Goal: Transaction & Acquisition: Purchase product/service

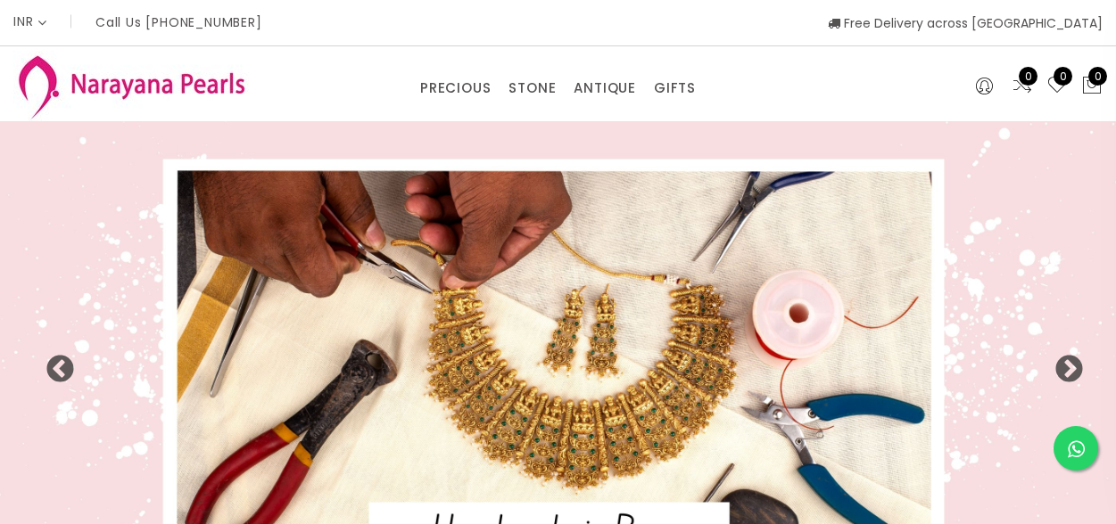
select select "INR"
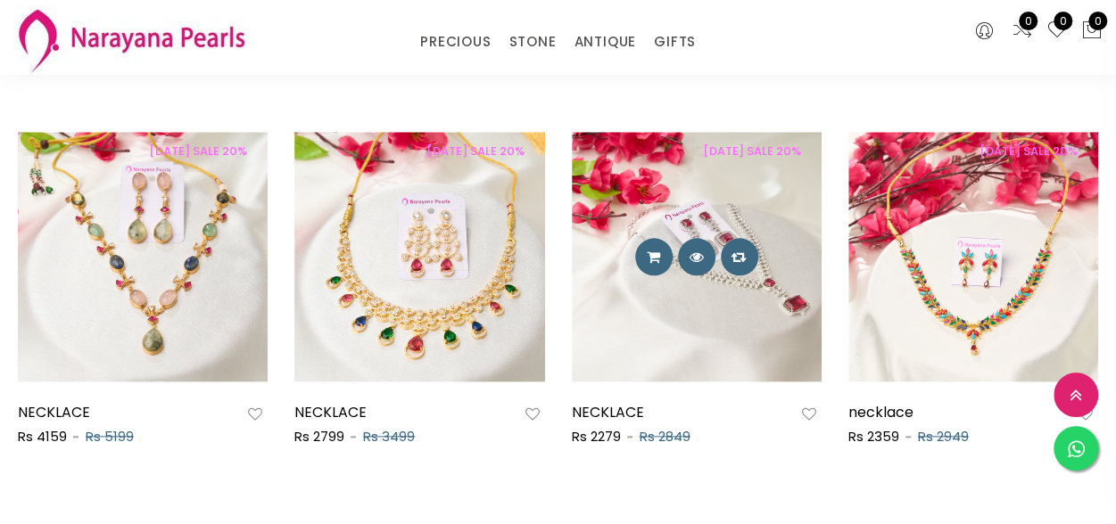
scroll to position [879, 0]
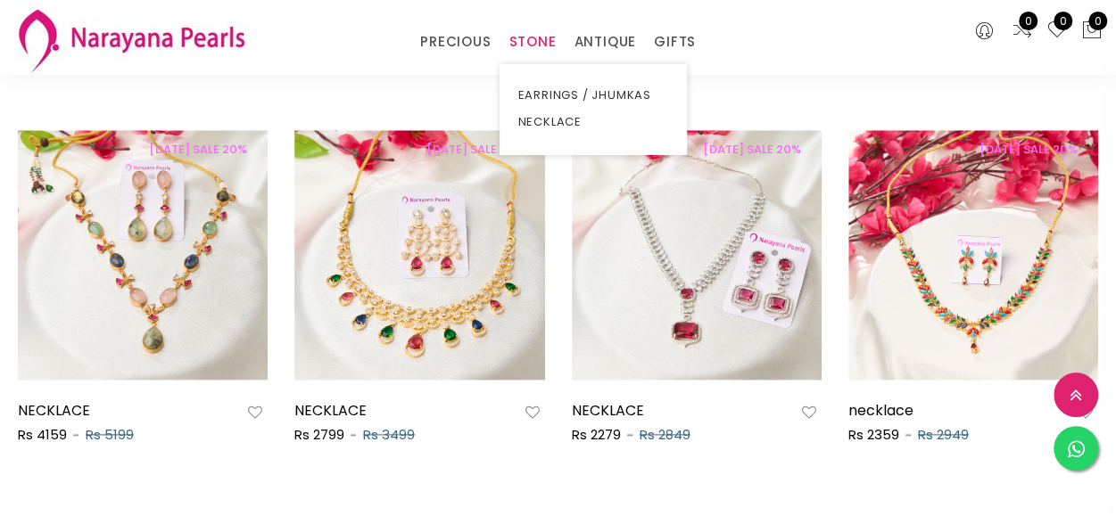
click at [517, 46] on link "STONE" at bounding box center [531, 42] width 47 height 27
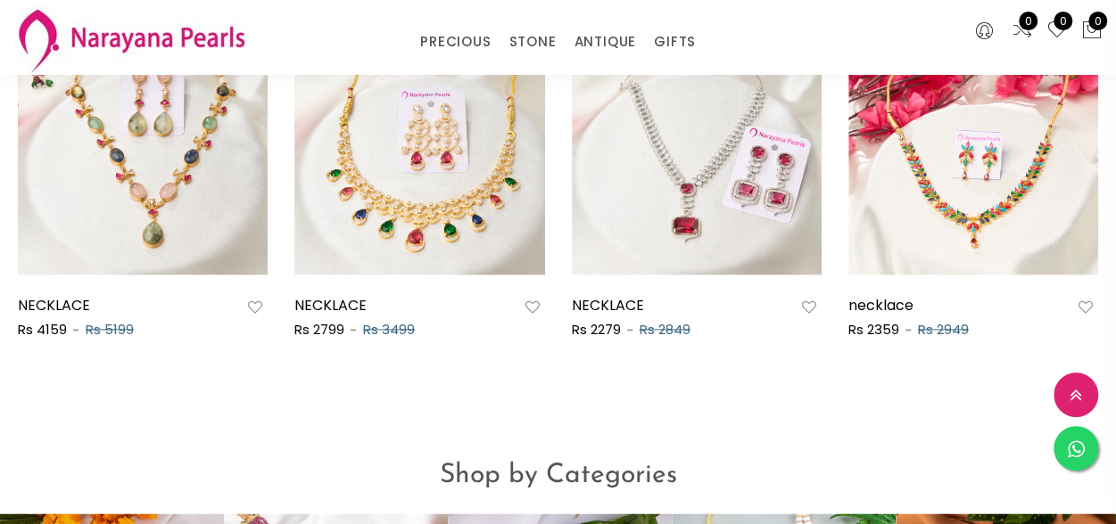
scroll to position [981, 0]
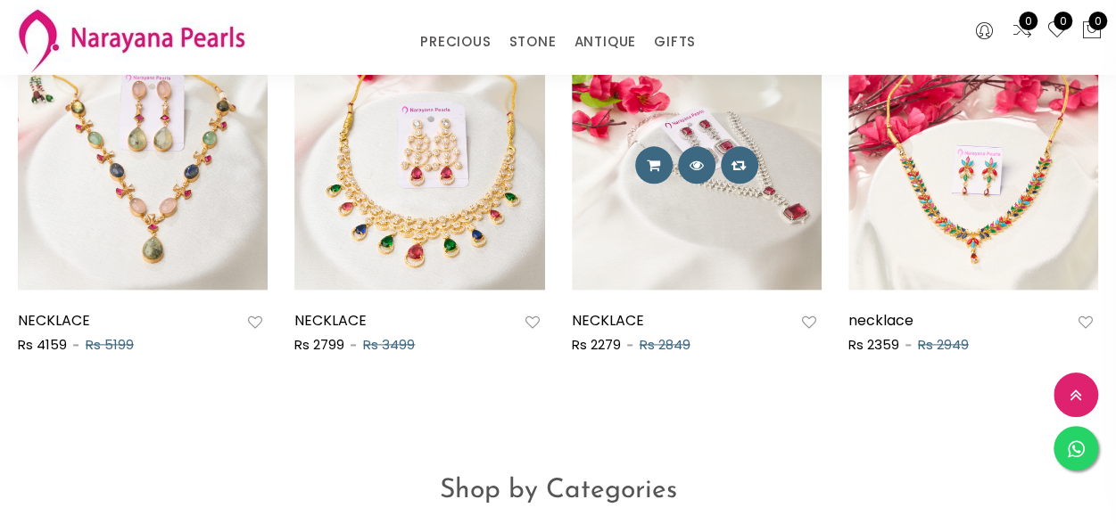
click at [593, 173] on link at bounding box center [697, 164] width 250 height 18
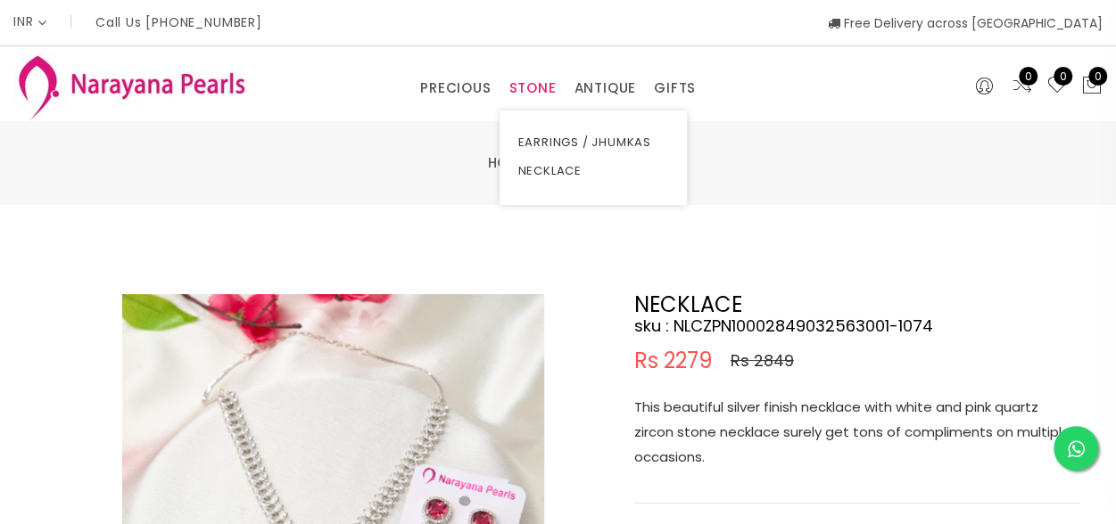
click at [519, 94] on link "STONE" at bounding box center [531, 88] width 47 height 27
click at [562, 175] on link "NECKLACE" at bounding box center [593, 171] width 152 height 29
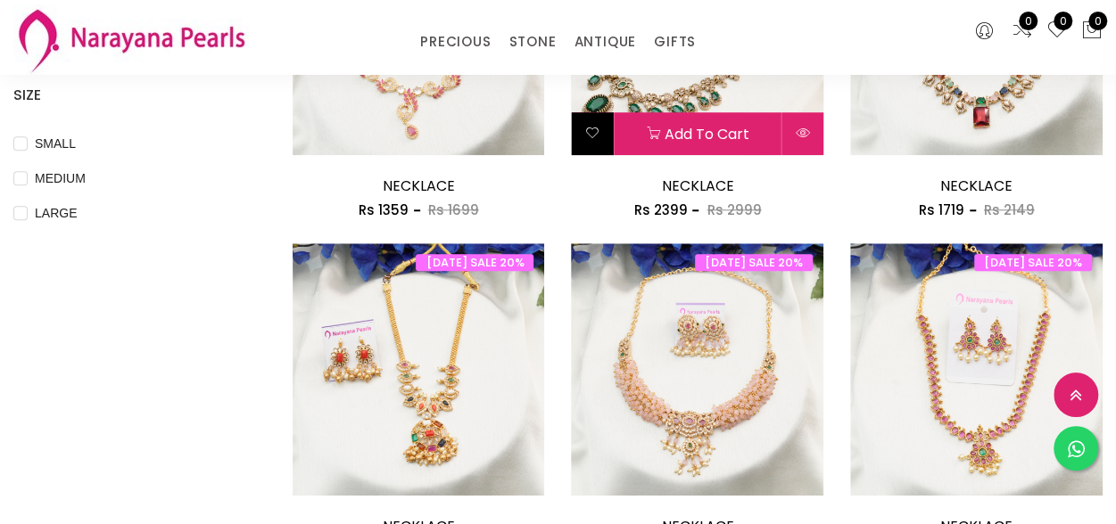
scroll to position [803, 0]
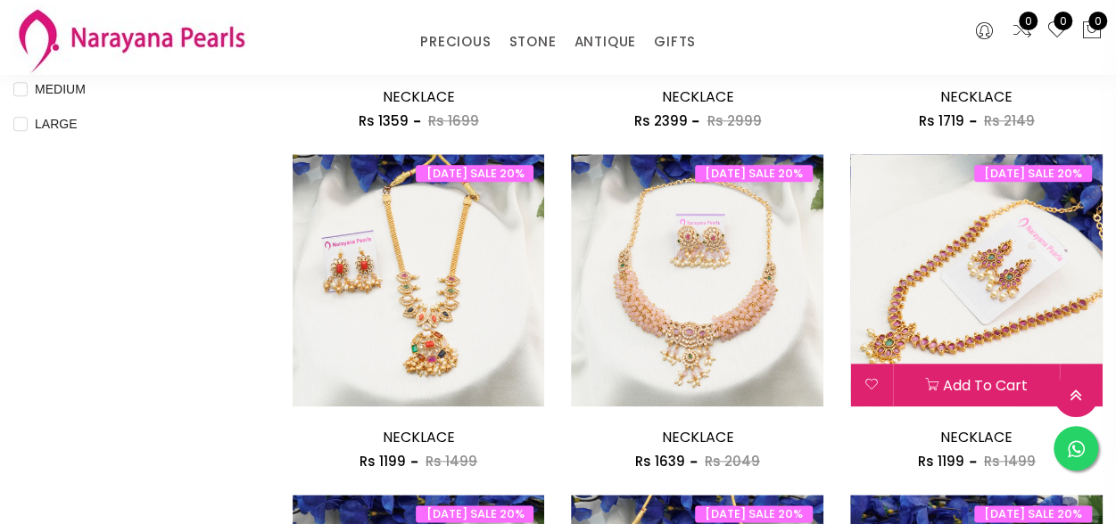
click at [954, 284] on img at bounding box center [976, 280] width 252 height 252
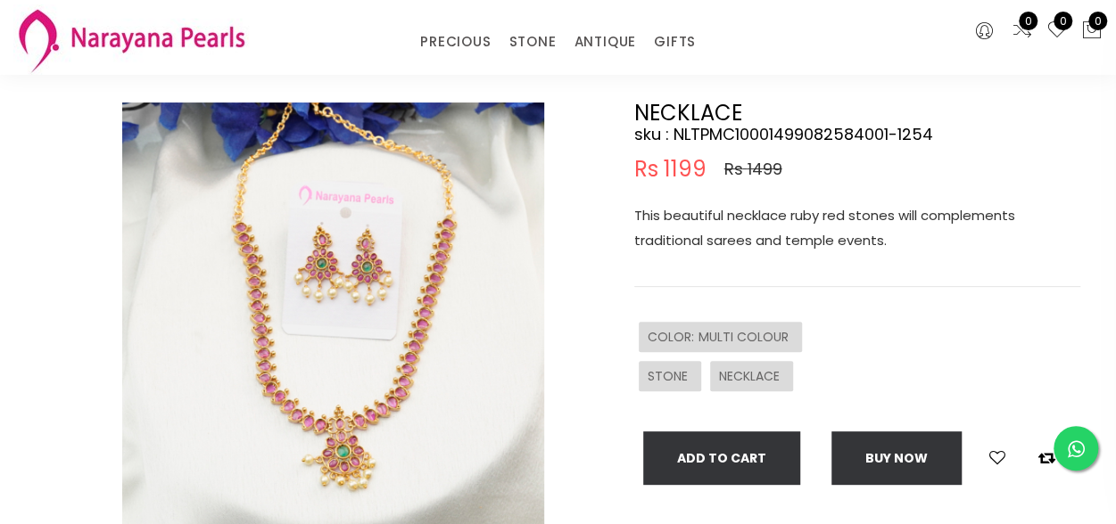
scroll to position [89, 0]
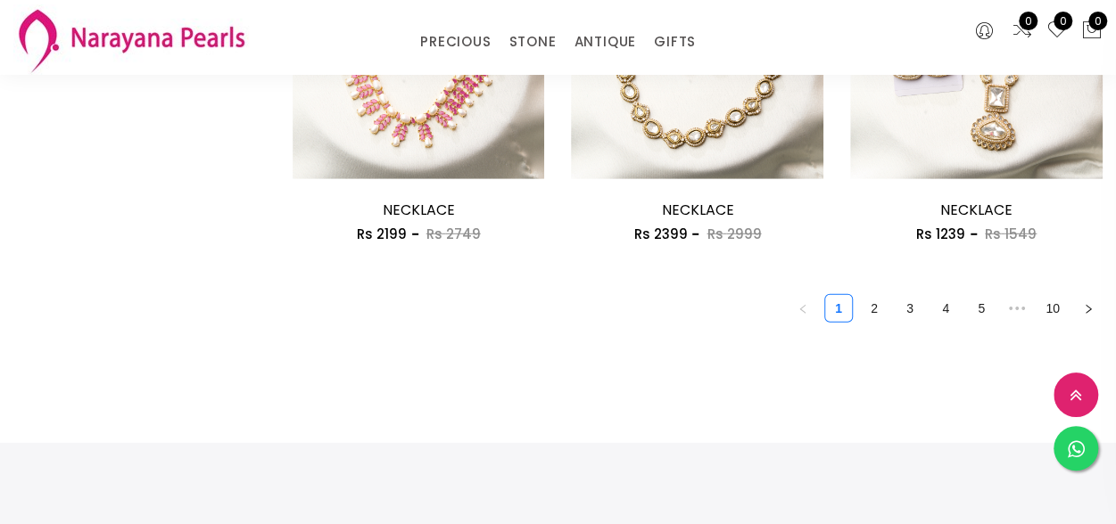
scroll to position [2497, 0]
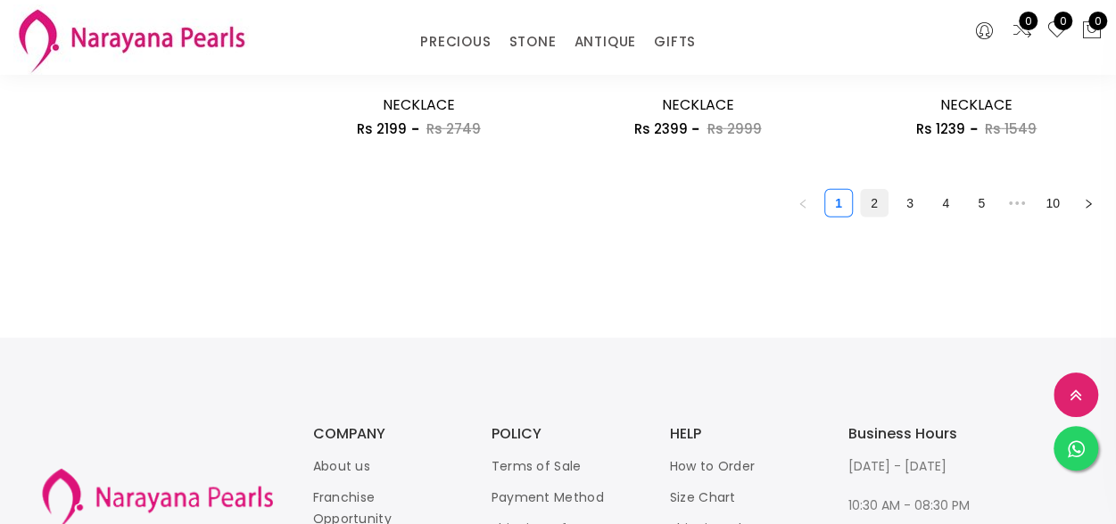
click at [875, 209] on link "2" at bounding box center [874, 203] width 27 height 27
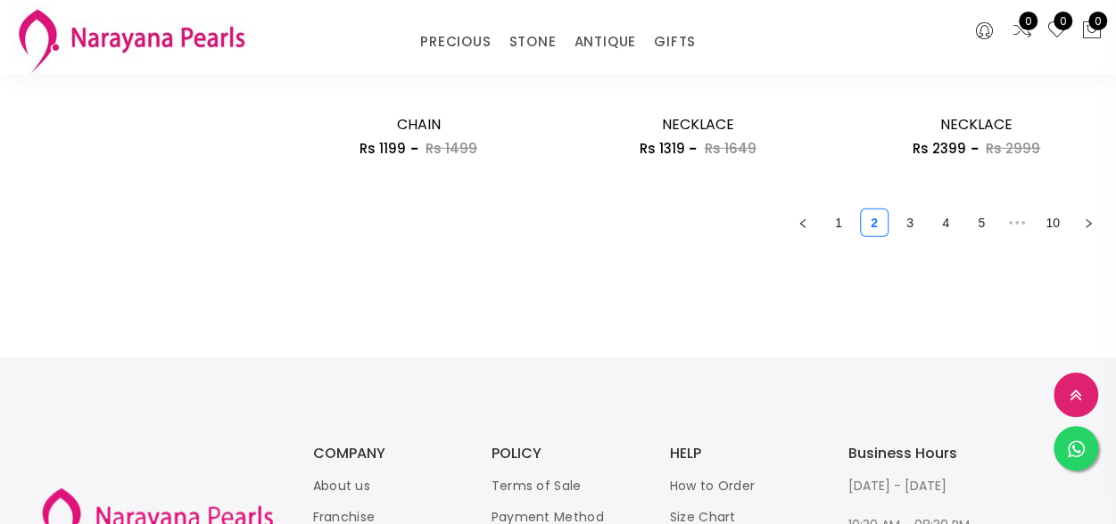
scroll to position [2497, 0]
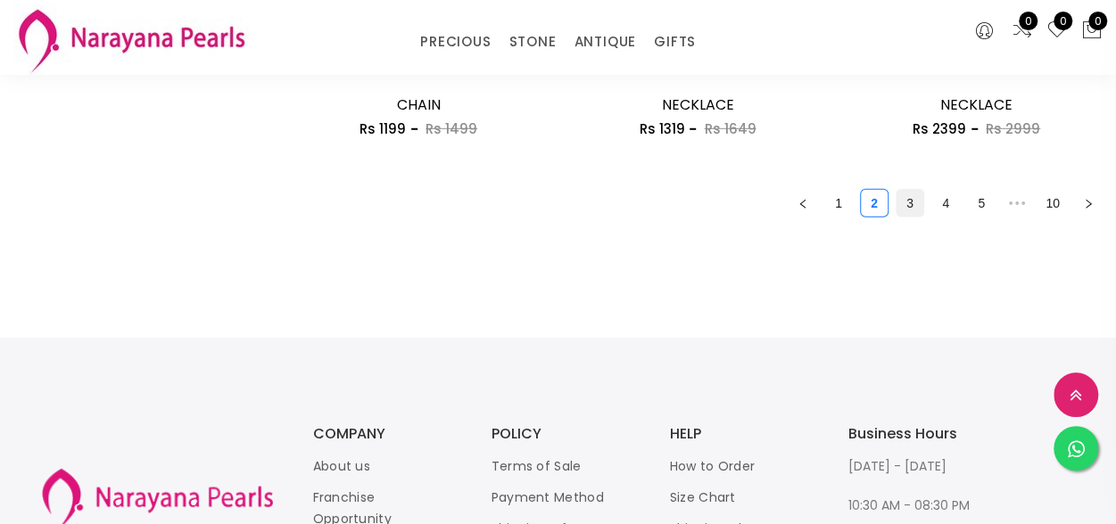
click at [911, 212] on link "3" at bounding box center [909, 203] width 27 height 27
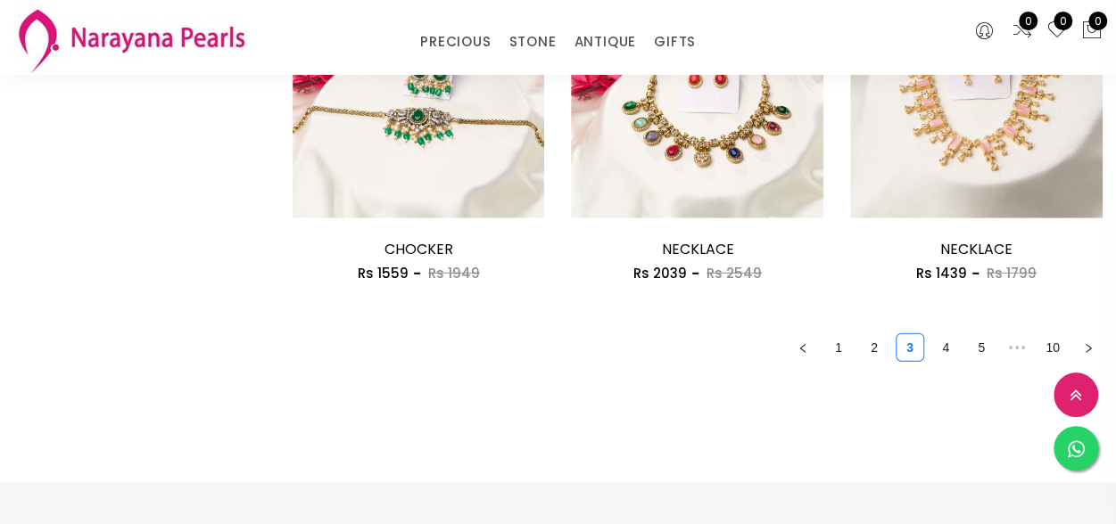
scroll to position [2408, 0]
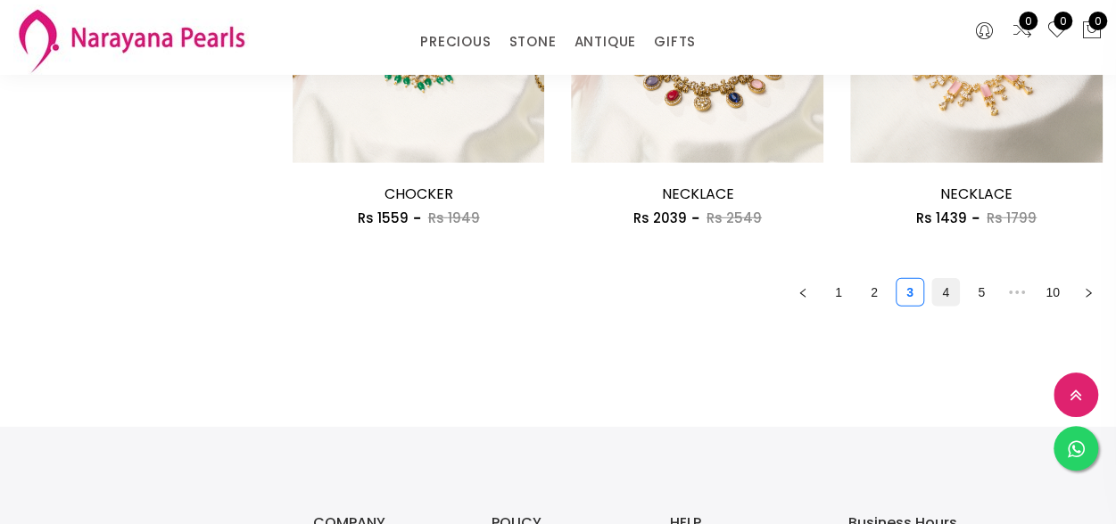
click at [941, 292] on link "4" at bounding box center [945, 292] width 27 height 27
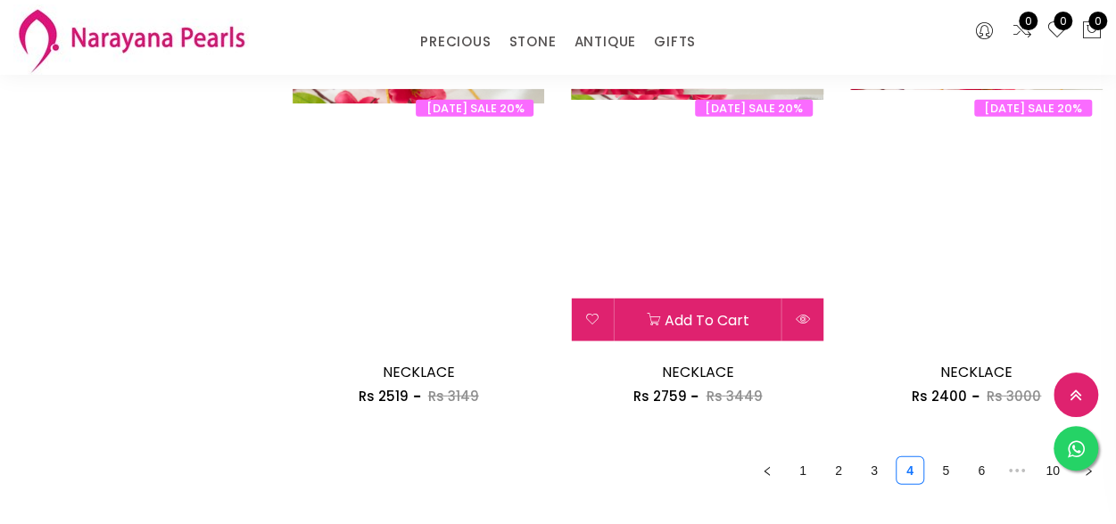
scroll to position [2318, 0]
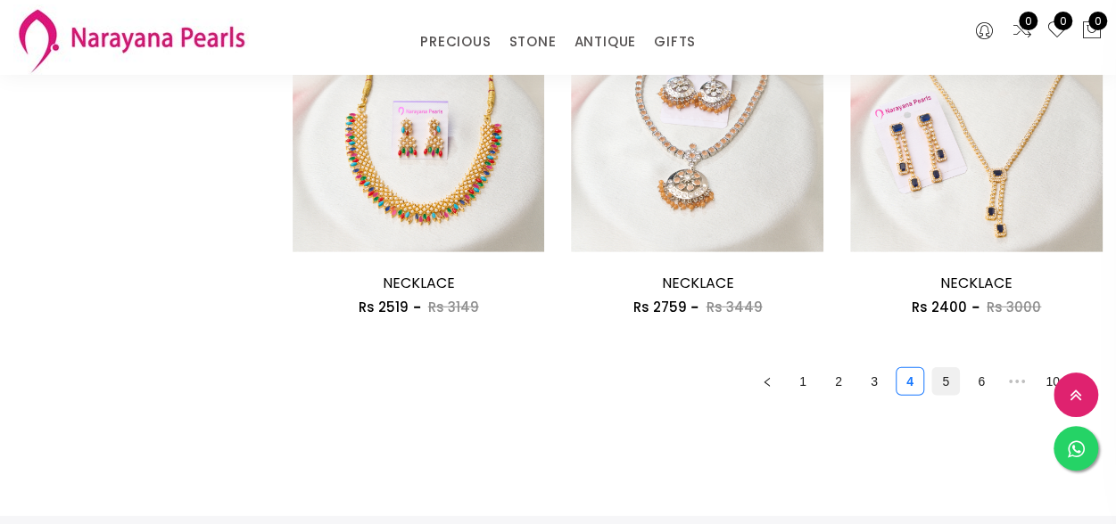
click at [951, 390] on link "5" at bounding box center [945, 381] width 27 height 27
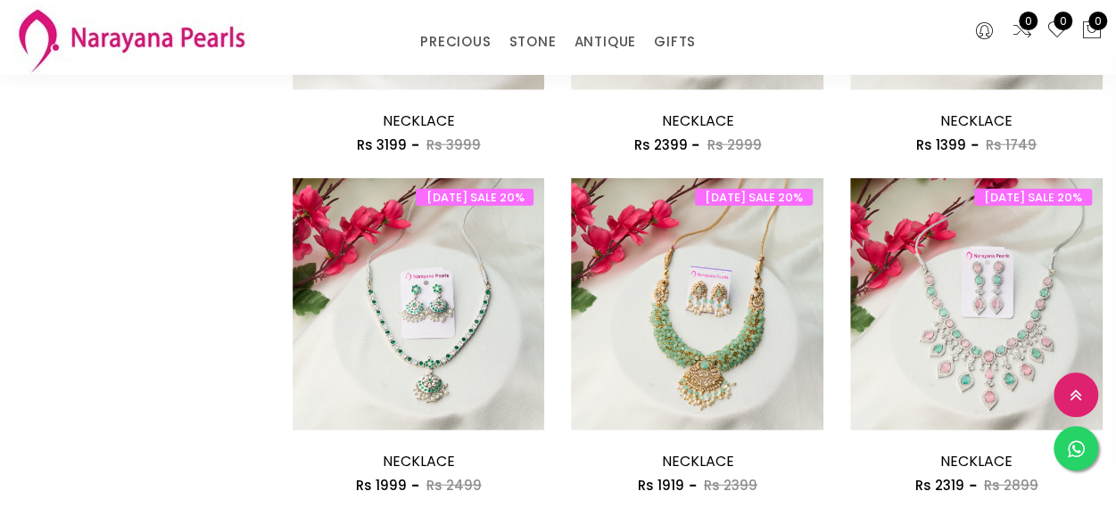
scroll to position [2229, 0]
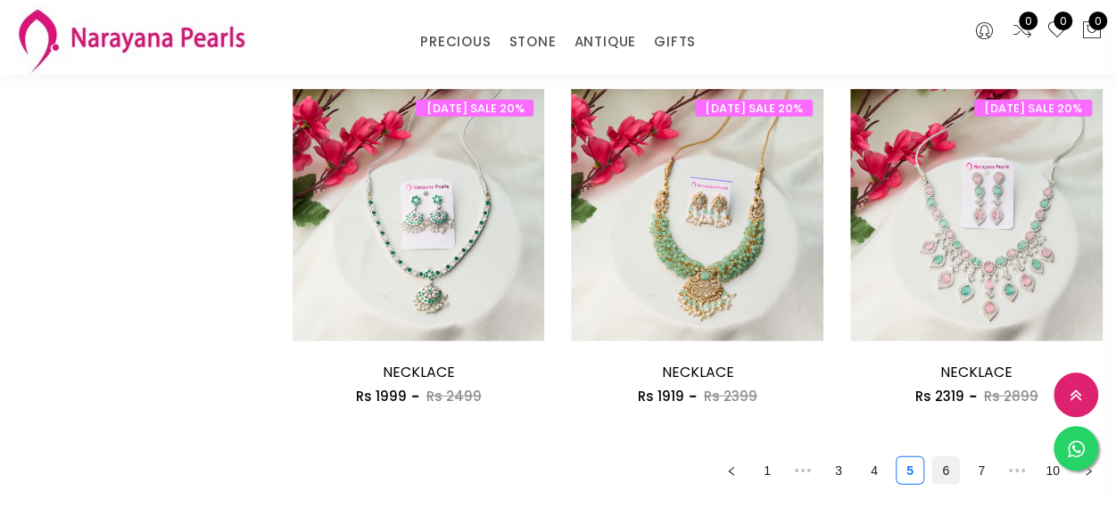
click at [946, 465] on link "6" at bounding box center [945, 470] width 27 height 27
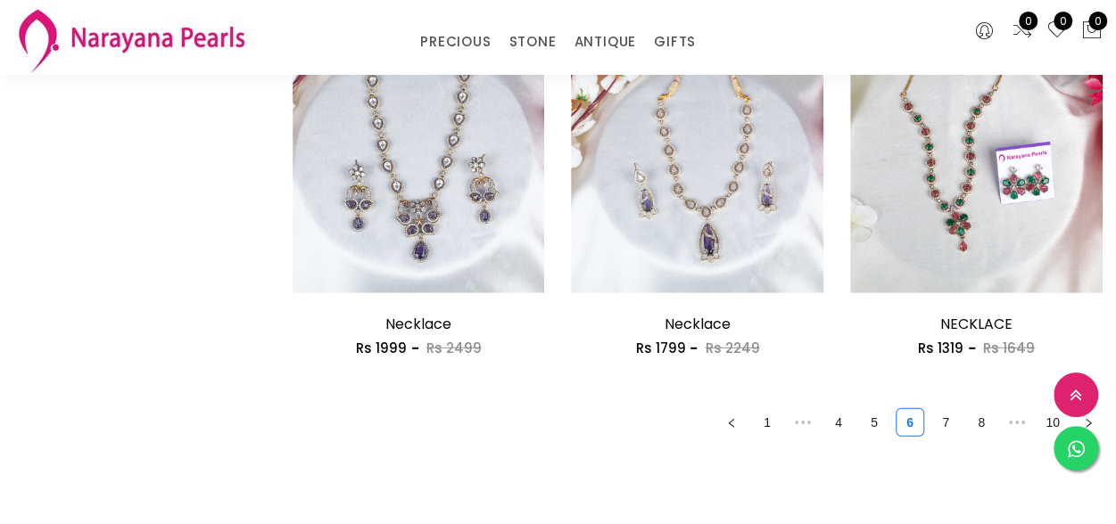
scroll to position [2318, 0]
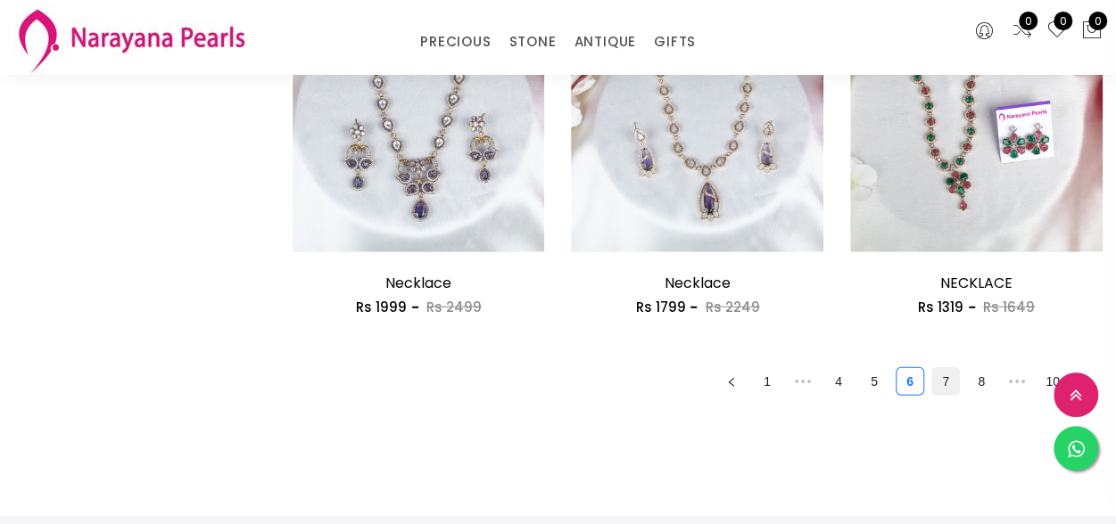
click at [938, 382] on link "7" at bounding box center [945, 381] width 27 height 27
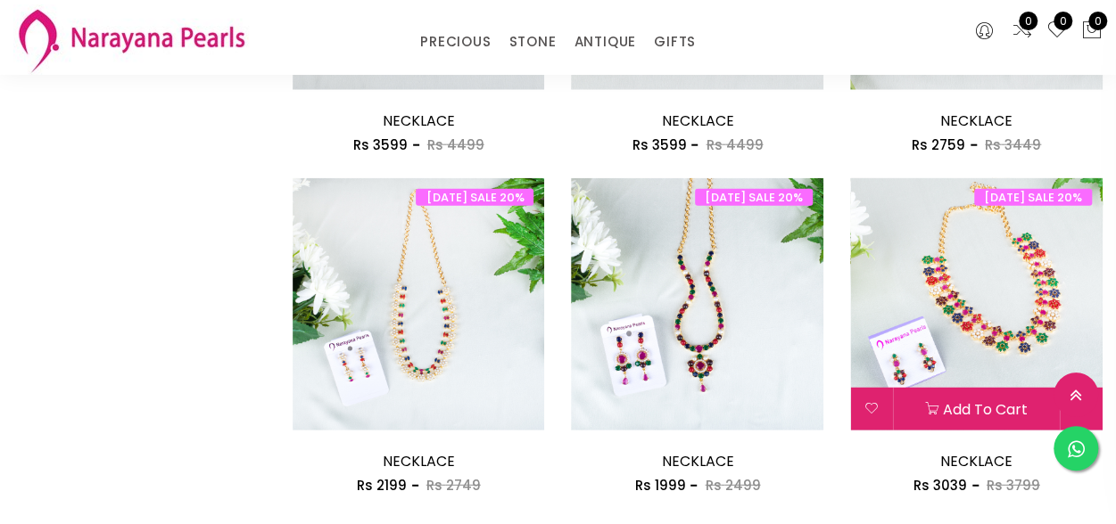
scroll to position [2229, 0]
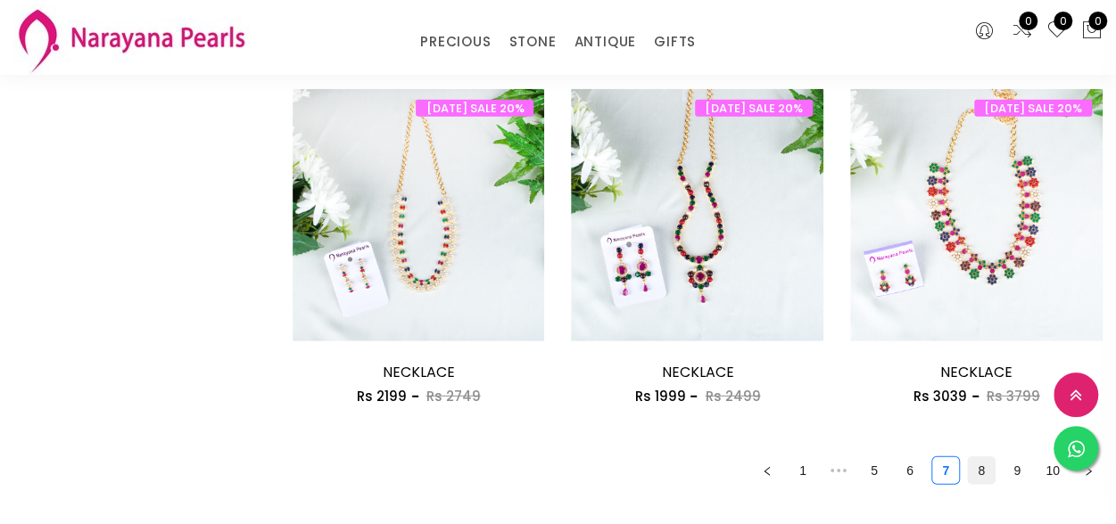
click at [983, 477] on link "8" at bounding box center [981, 470] width 27 height 27
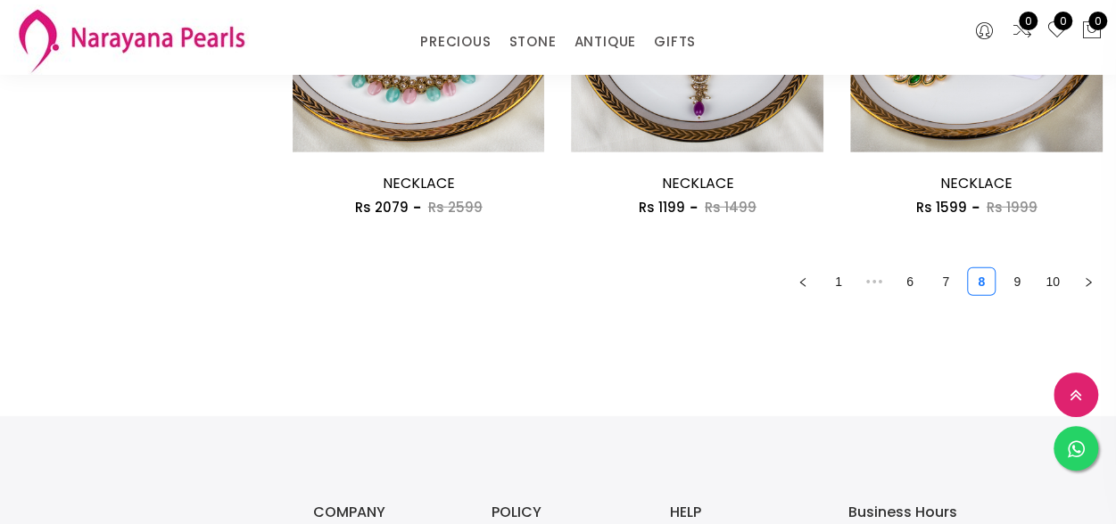
scroll to position [2318, 0]
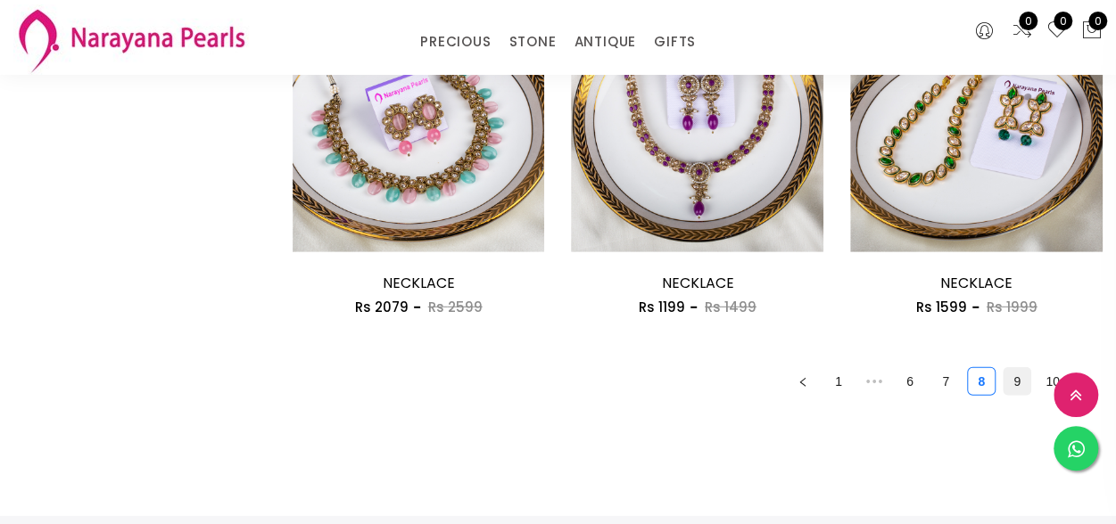
click at [1013, 385] on link "9" at bounding box center [1016, 381] width 27 height 27
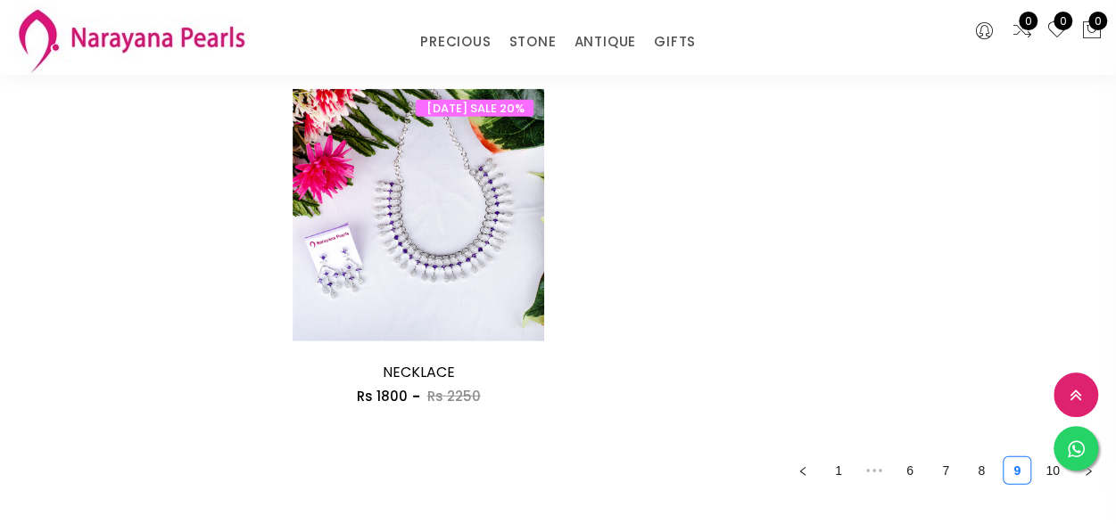
scroll to position [2497, 0]
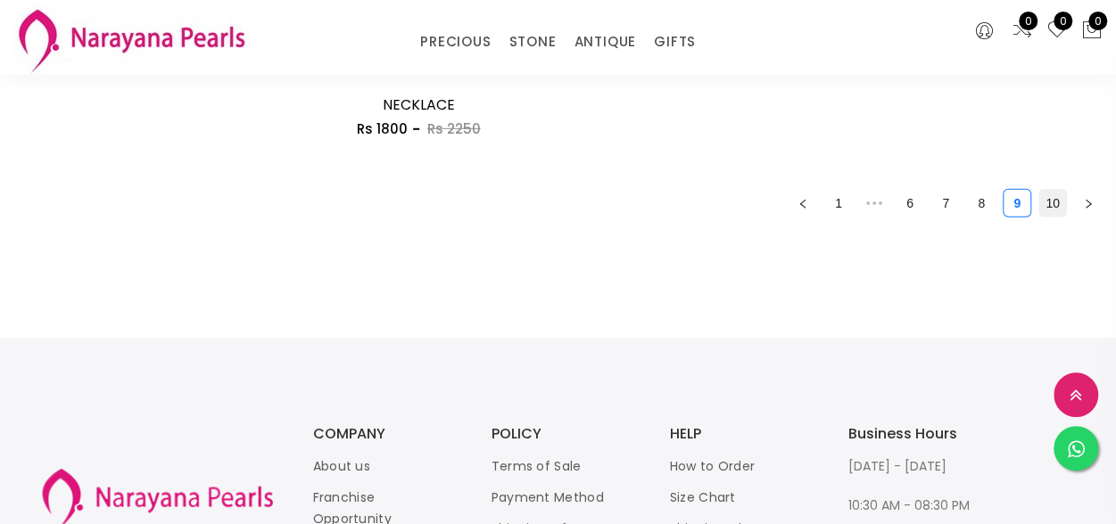
click at [1050, 210] on link "10" at bounding box center [1052, 203] width 27 height 27
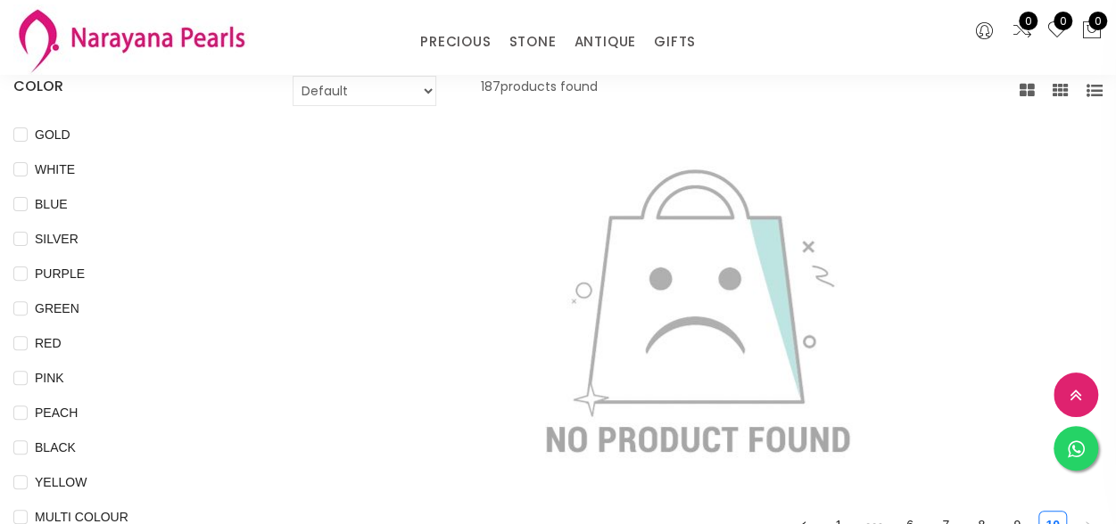
scroll to position [178, 0]
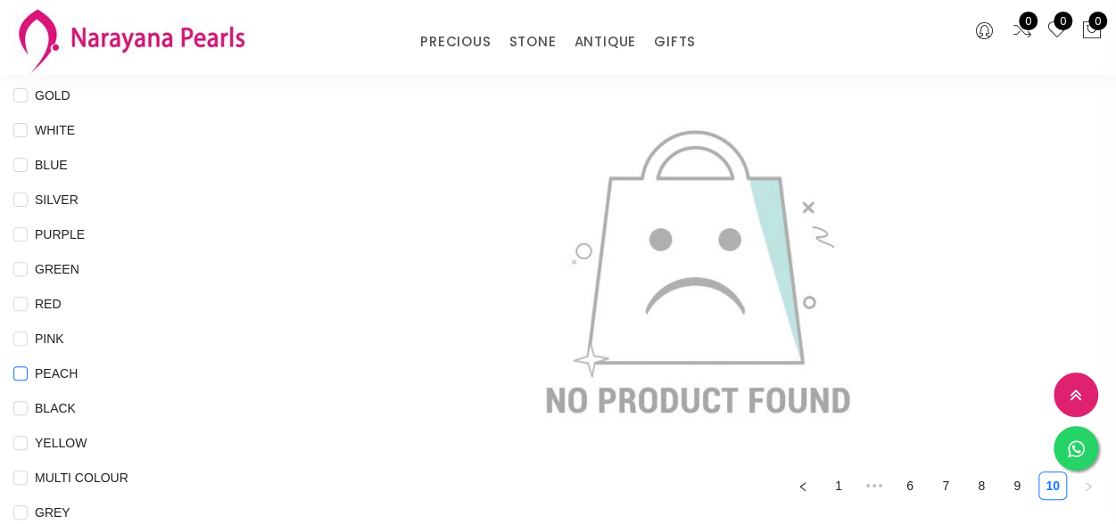
click at [64, 375] on span "PEACH" at bounding box center [56, 374] width 57 height 20
click at [28, 375] on input "PEACH" at bounding box center [20, 386] width 14 height 40
checkbox input "true"
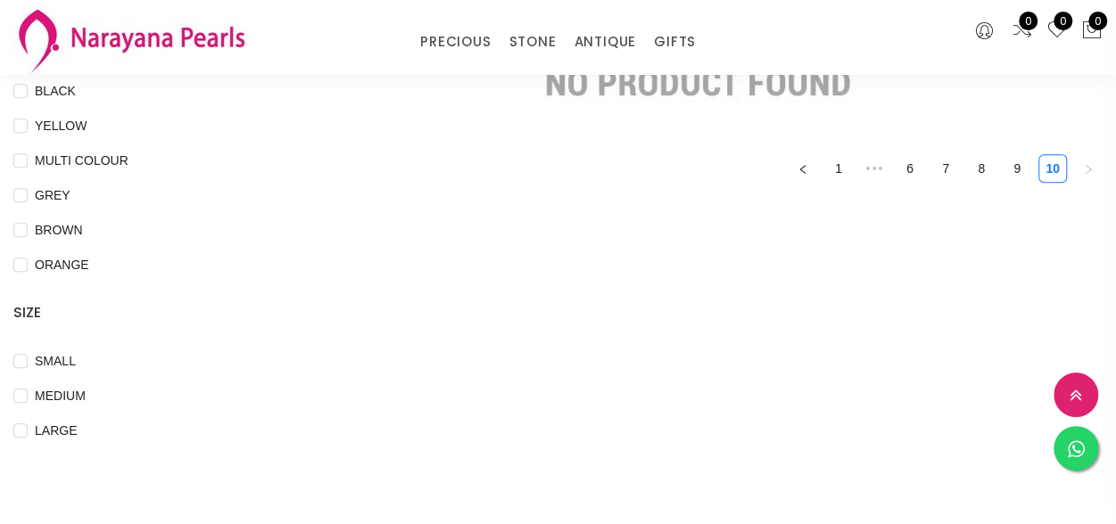
scroll to position [535, 0]
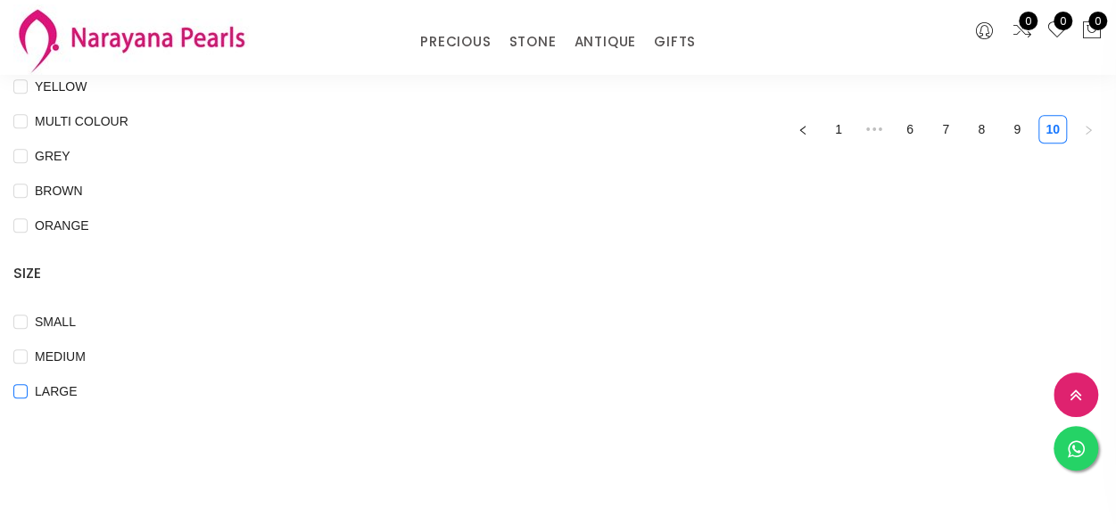
click at [57, 398] on span "LARGE" at bounding box center [56, 392] width 56 height 20
click at [28, 398] on input "LARGE" at bounding box center [20, 404] width 14 height 40
checkbox input "true"
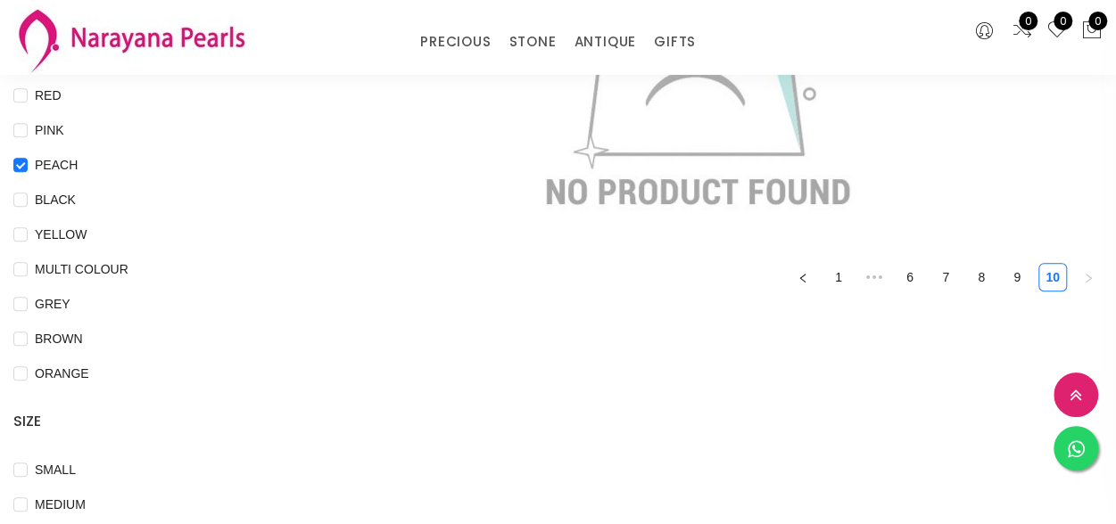
scroll to position [268, 0]
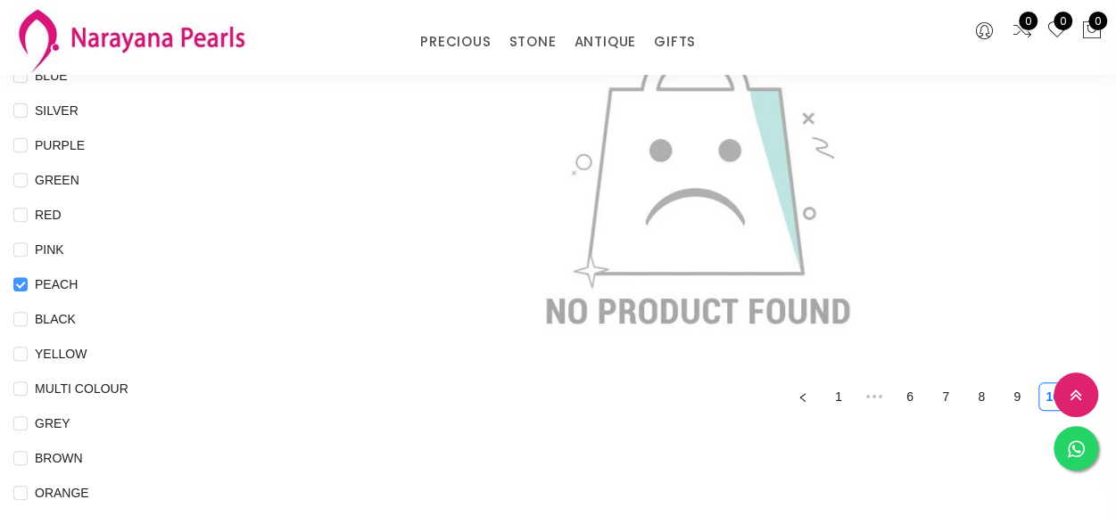
click at [29, 276] on span "PEACH" at bounding box center [56, 285] width 57 height 20
click at [28, 277] on input "PEACH" at bounding box center [20, 297] width 14 height 40
checkbox input "false"
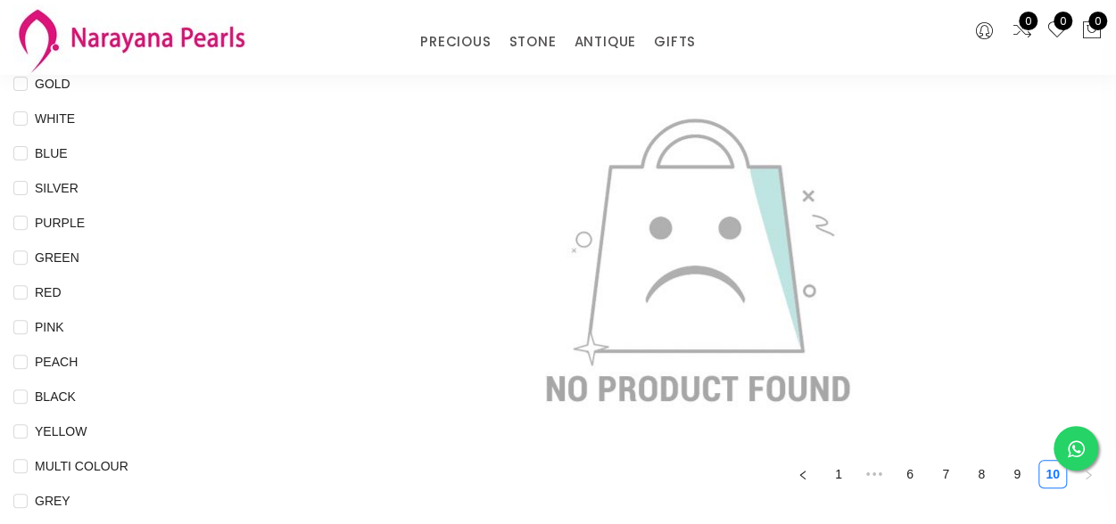
scroll to position [0, 0]
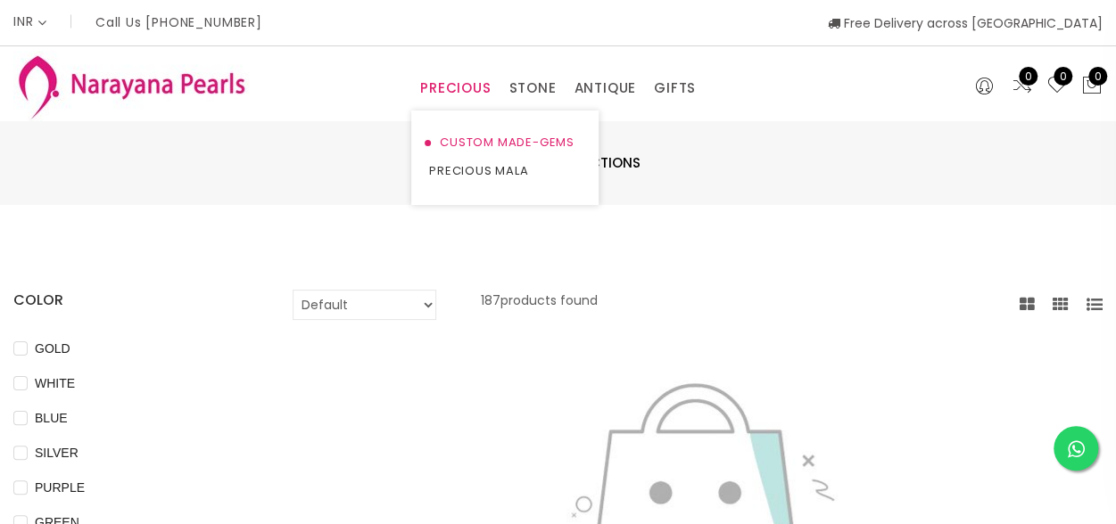
click at [482, 140] on link "CUSTOM MADE-GEMS" at bounding box center [505, 142] width 152 height 29
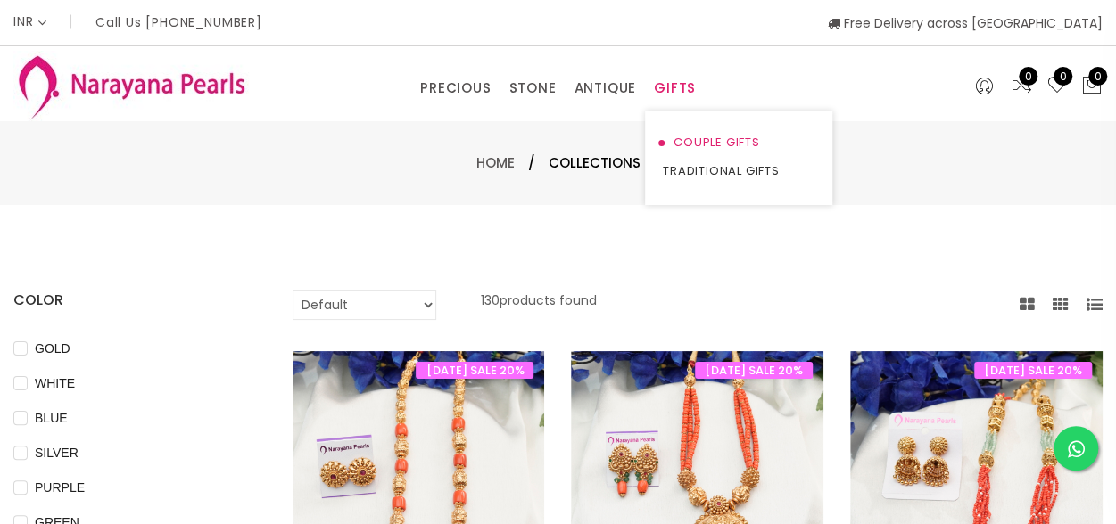
click at [702, 142] on link "COUPLE GIFTS" at bounding box center [739, 142] width 152 height 29
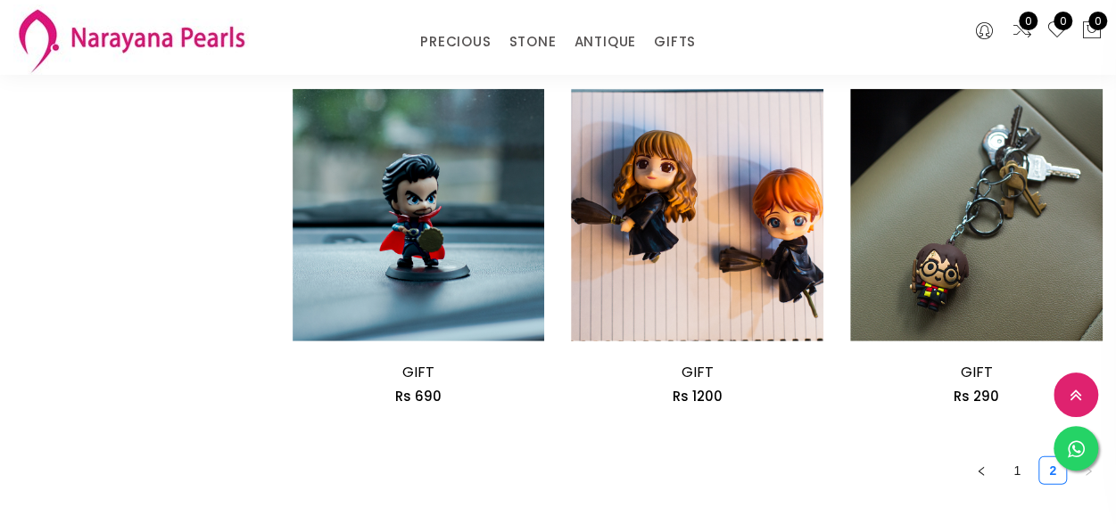
scroll to position [2408, 0]
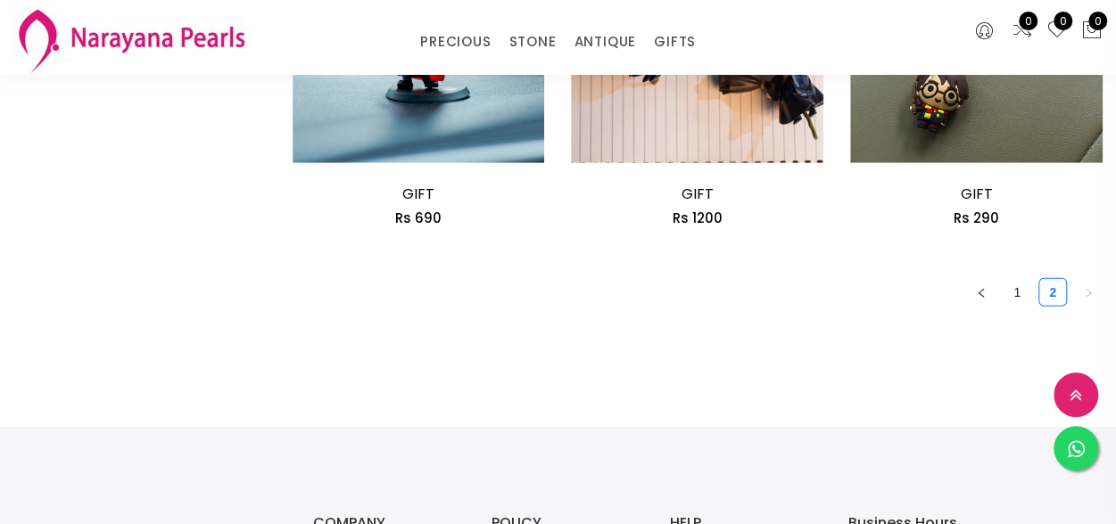
click at [1017, 295] on link "1" at bounding box center [1016, 292] width 27 height 27
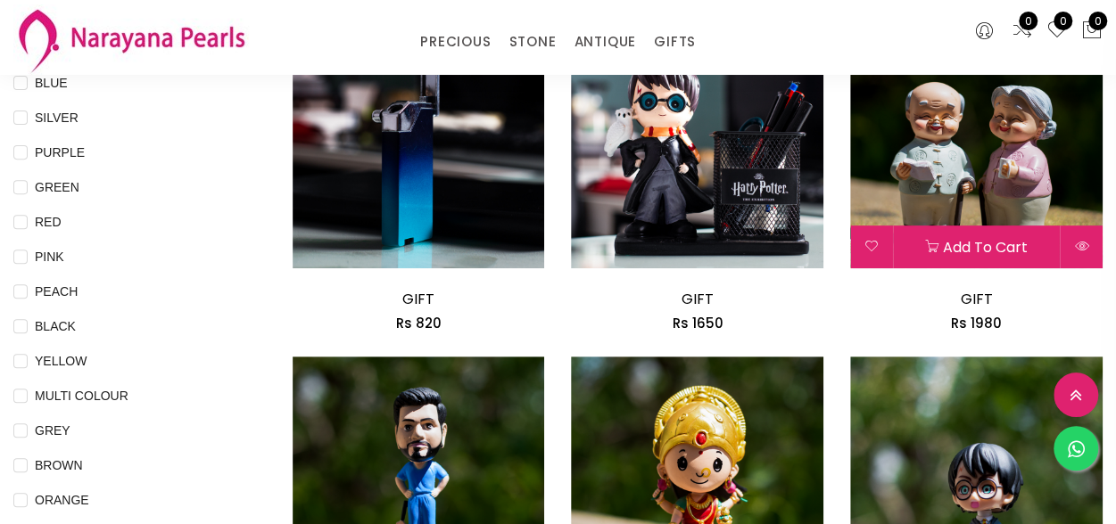
scroll to position [0, 0]
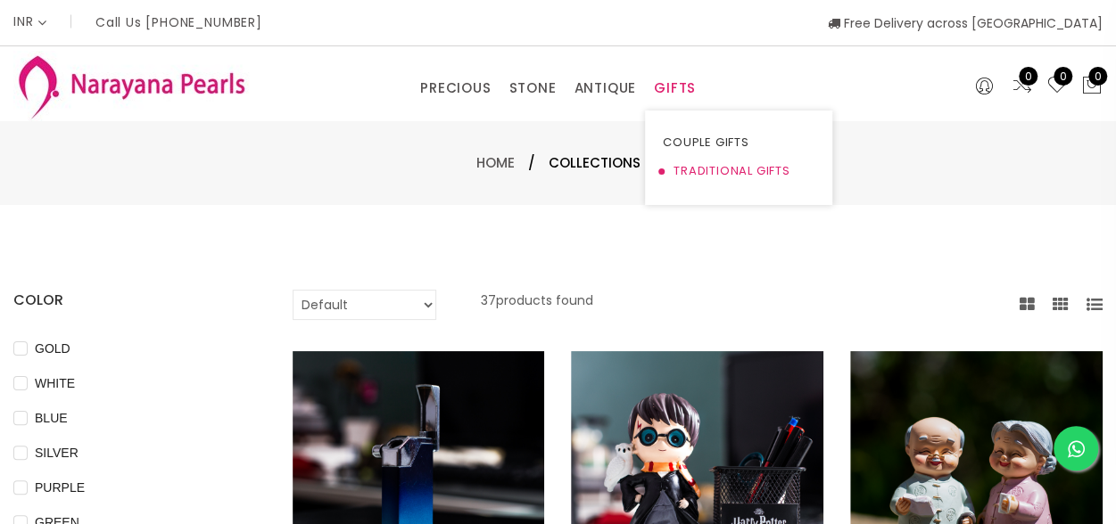
click at [726, 163] on link "TRADITIONAL GIFTS" at bounding box center [739, 171] width 152 height 29
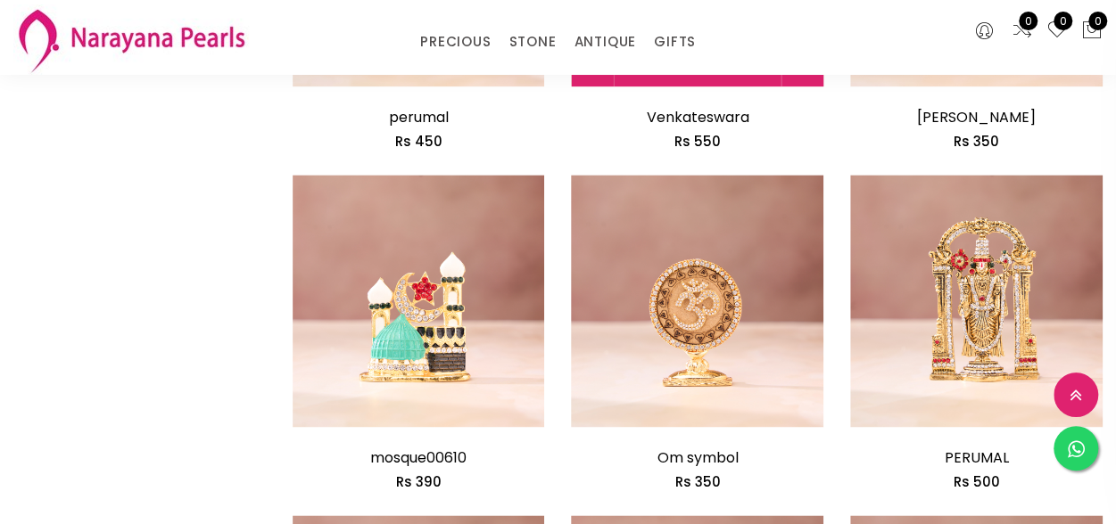
scroll to position [1159, 0]
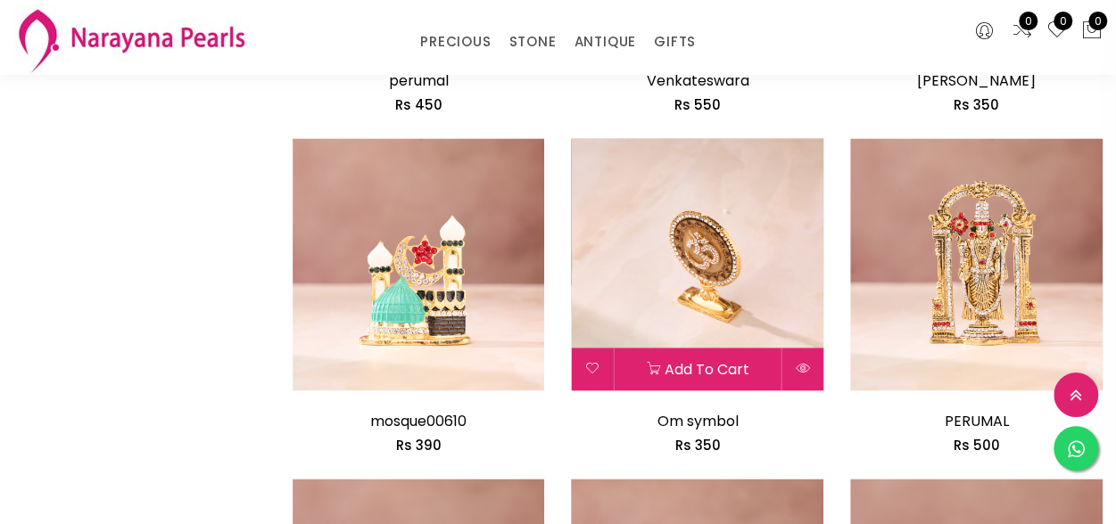
click at [704, 290] on img at bounding box center [697, 264] width 252 height 252
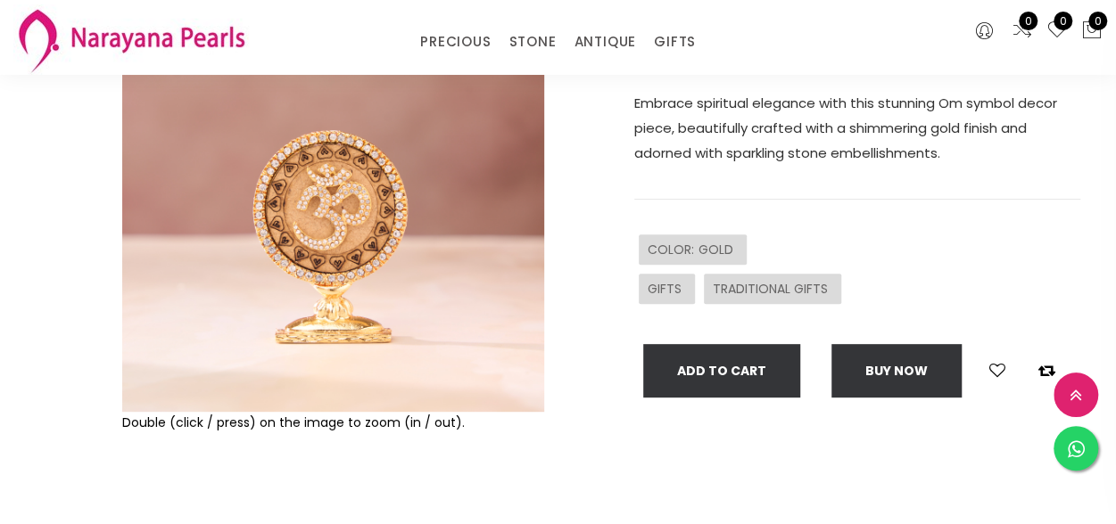
scroll to position [268, 0]
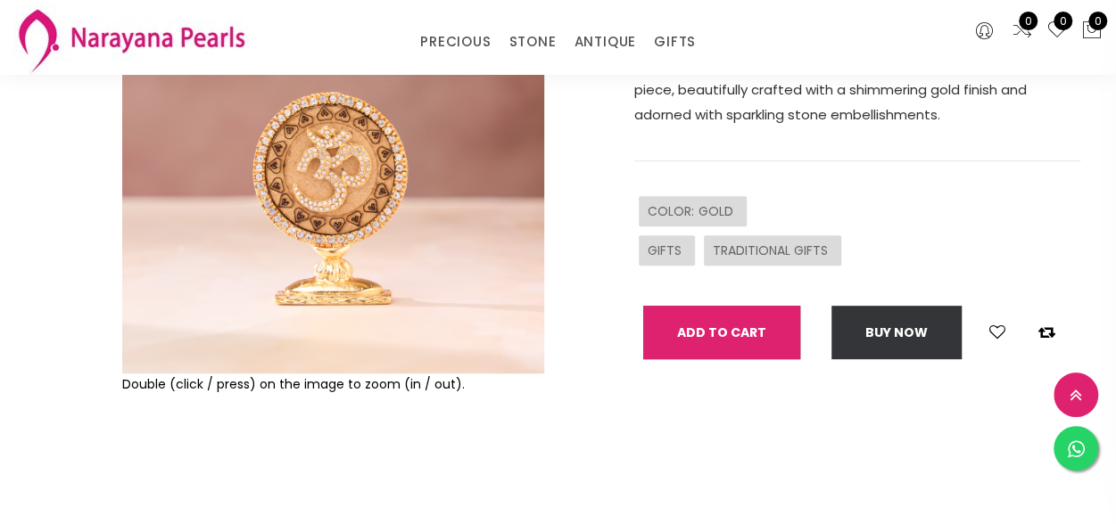
click at [690, 346] on button "Add To Cart" at bounding box center [721, 333] width 157 height 54
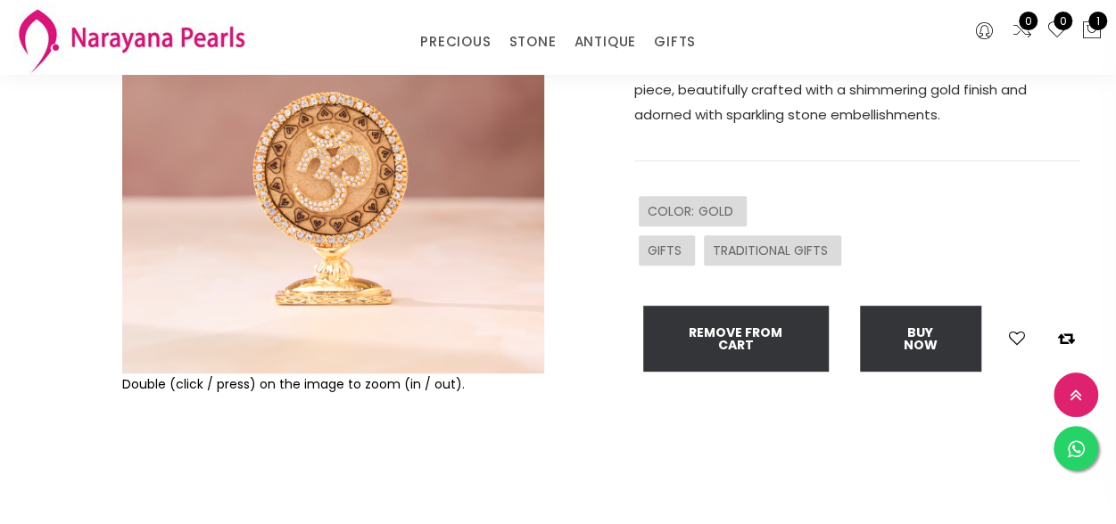
click at [572, 281] on div "Om symbol sku : KUJL00000350IDML-00609 Rs 350 Embrace spiritual elegance with t…" at bounding box center [825, 233] width 535 height 562
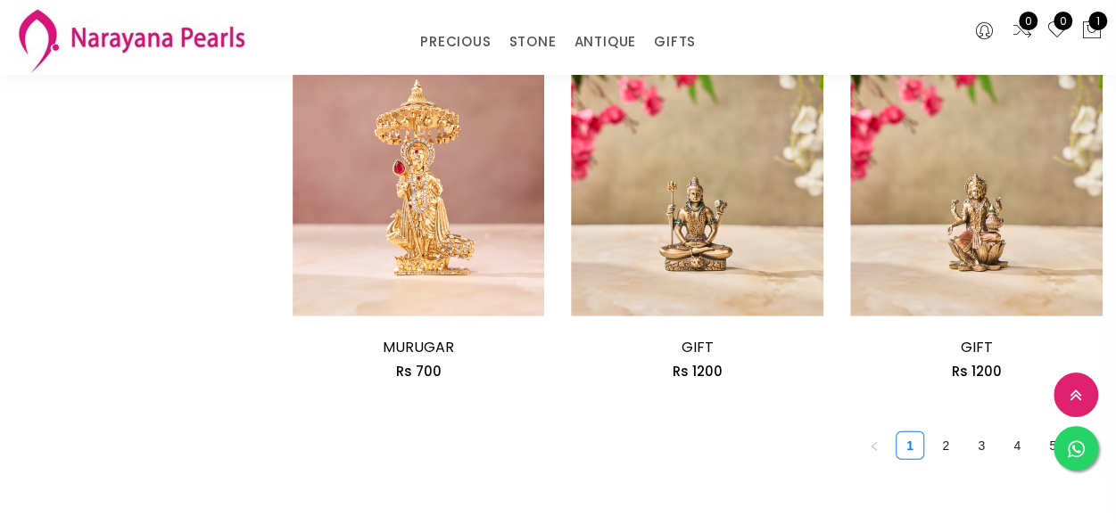
scroll to position [2282, 0]
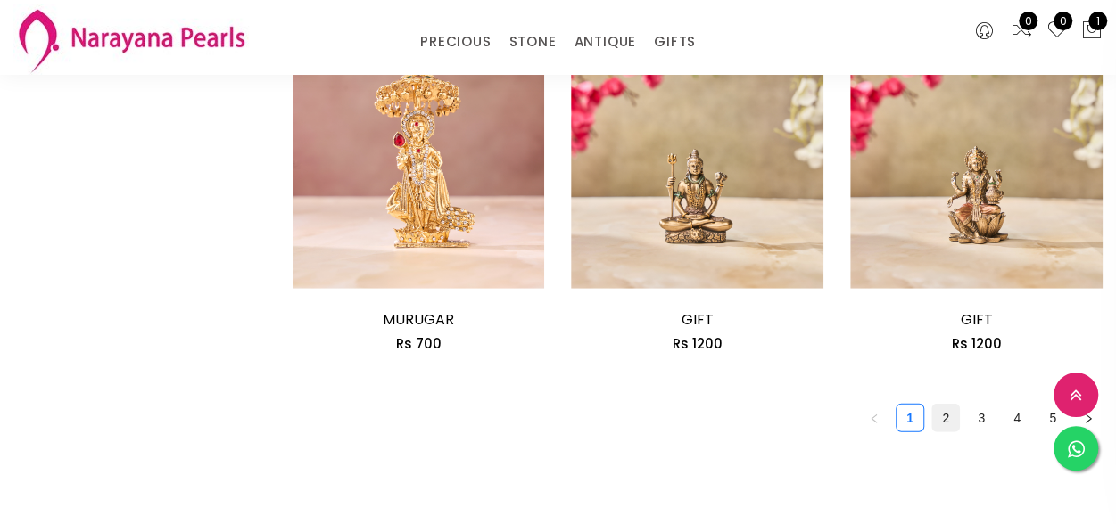
click at [947, 422] on link "2" at bounding box center [945, 418] width 27 height 27
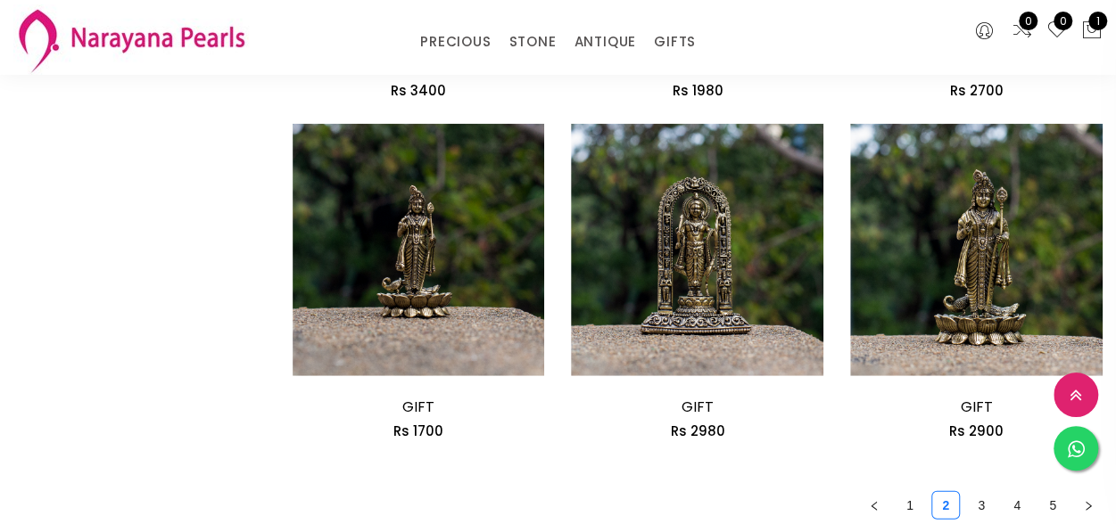
scroll to position [2229, 0]
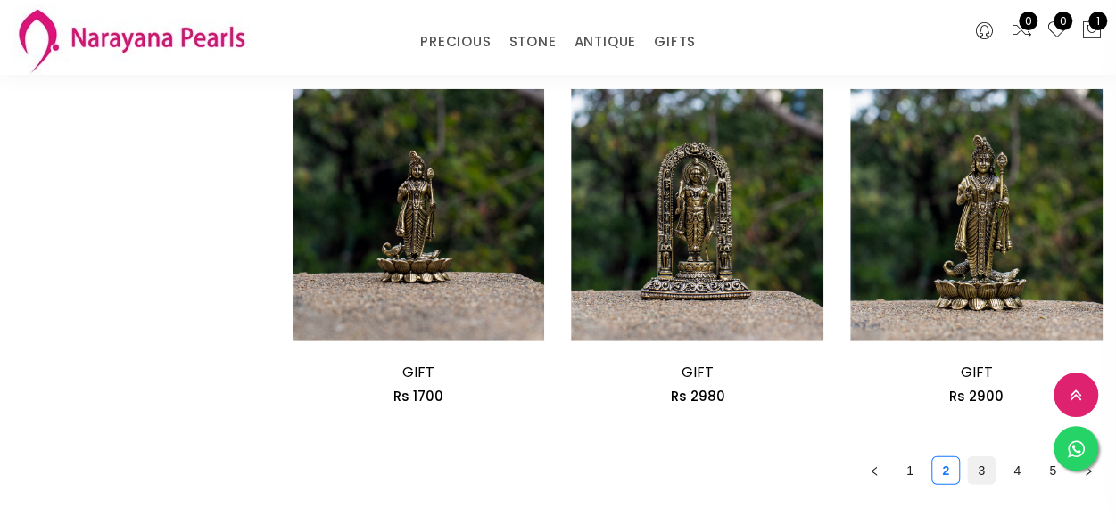
click at [978, 469] on link "3" at bounding box center [981, 470] width 27 height 27
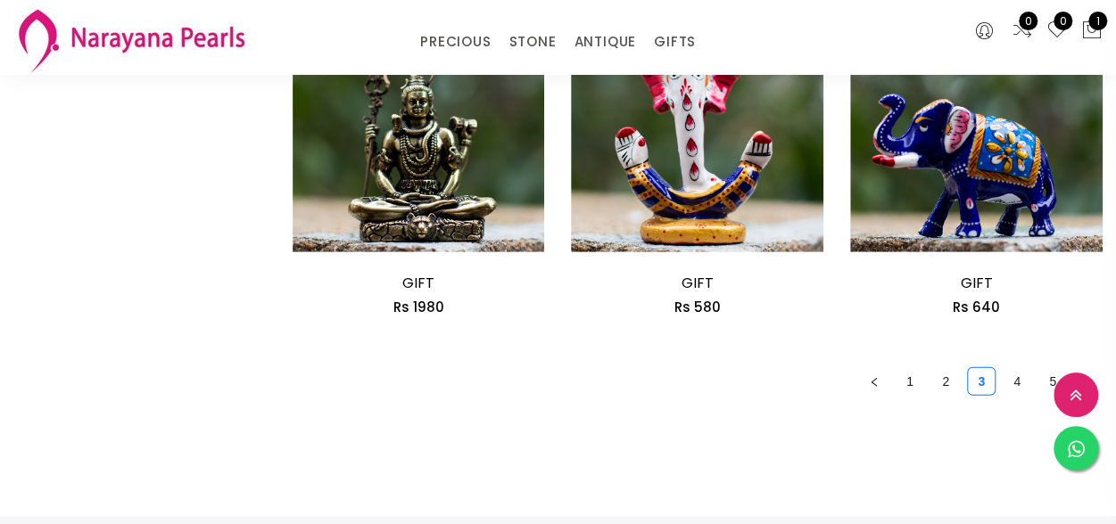
scroll to position [2408, 0]
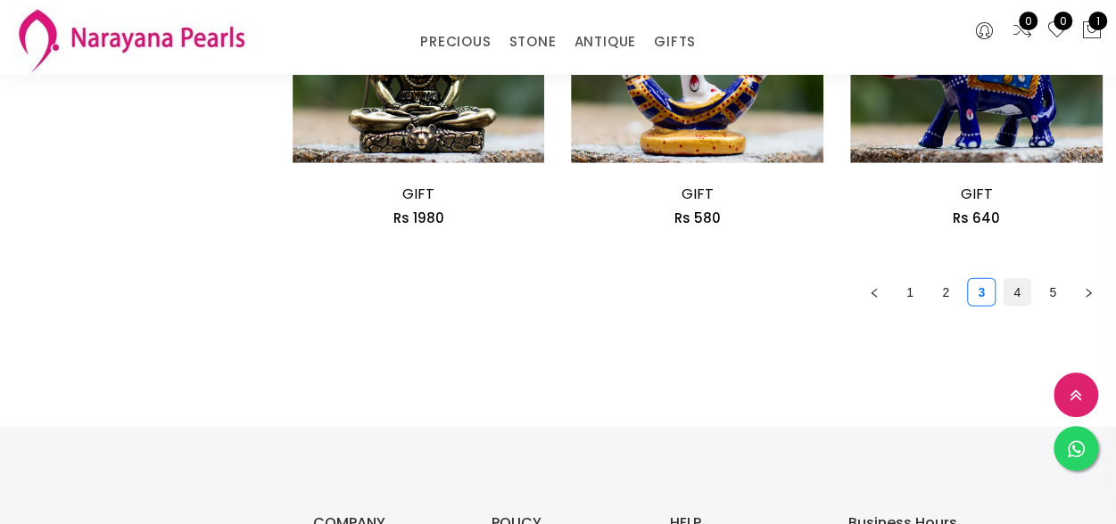
click at [1013, 293] on link "4" at bounding box center [1016, 292] width 27 height 27
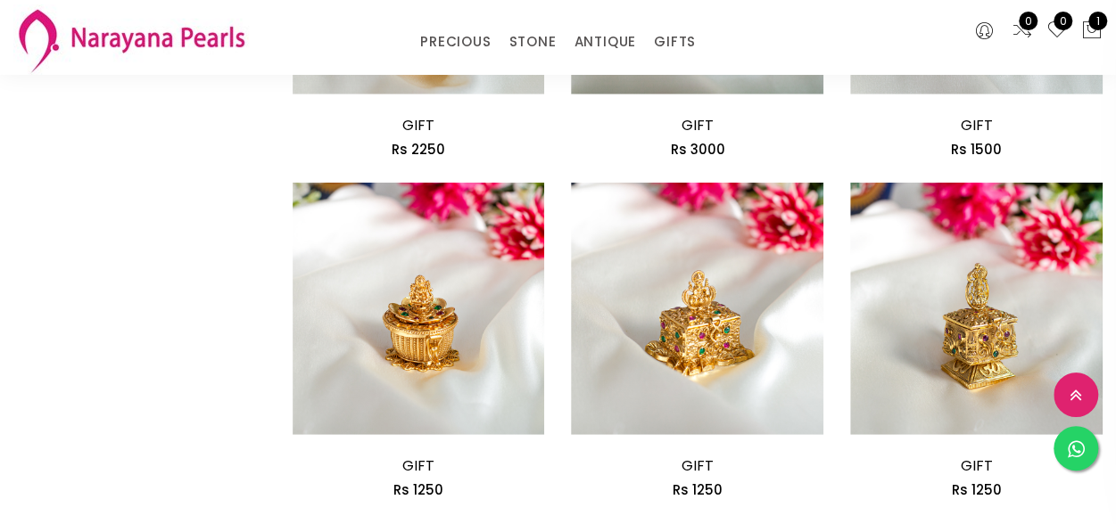
scroll to position [2229, 0]
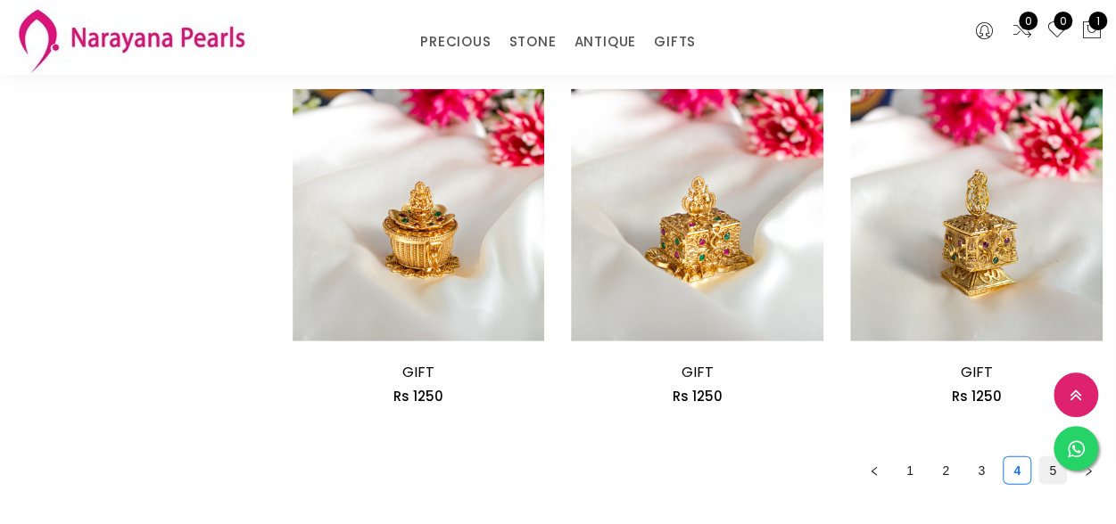
click at [1047, 474] on link "5" at bounding box center [1052, 470] width 27 height 27
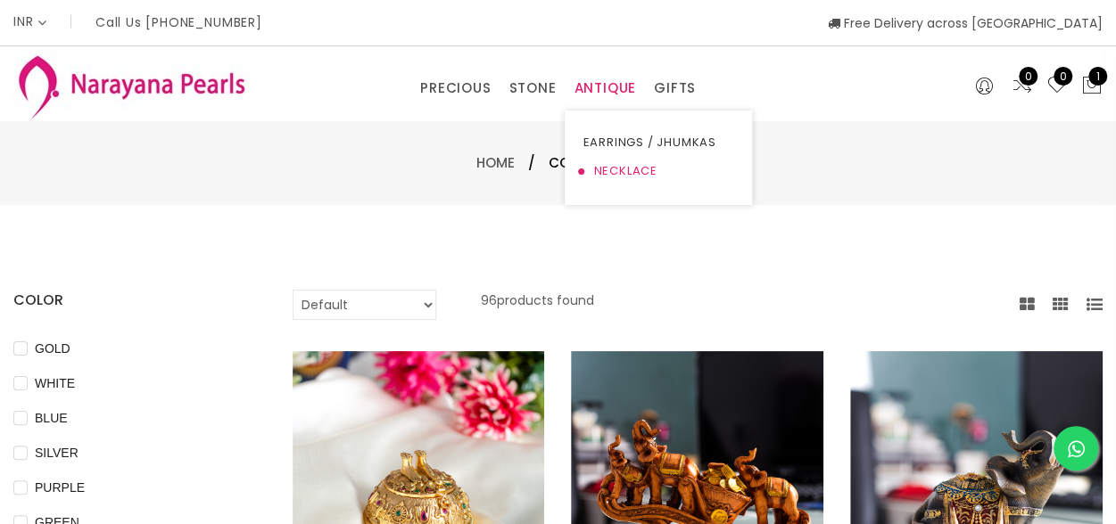
click at [630, 167] on link "NECKLACE" at bounding box center [658, 171] width 152 height 29
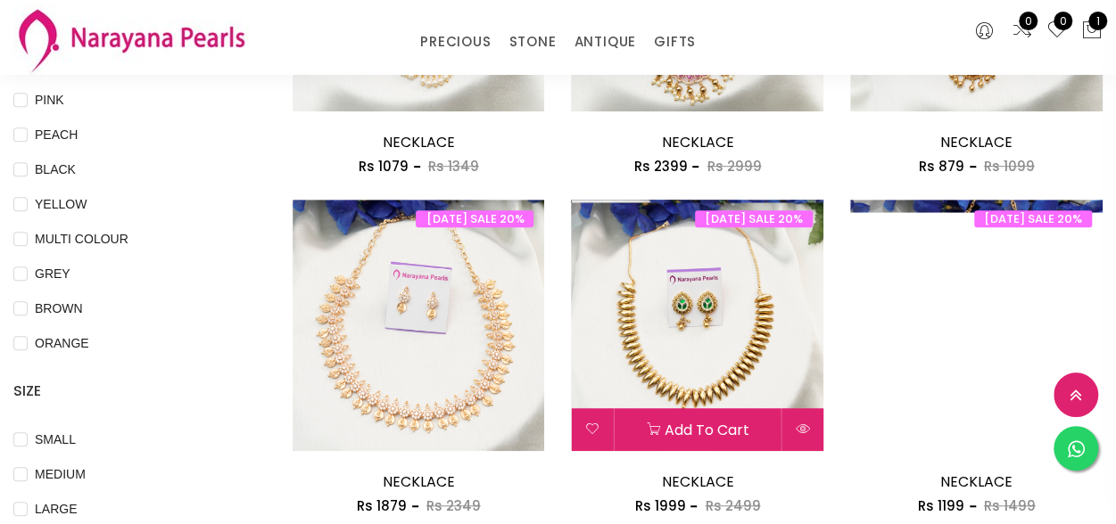
scroll to position [446, 0]
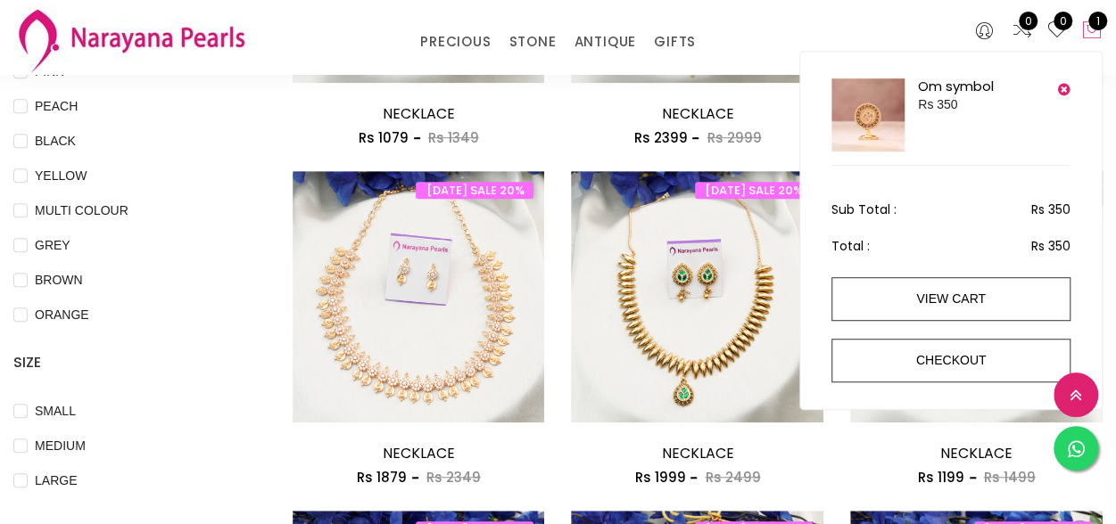
click at [1097, 29] on span "1" at bounding box center [1097, 21] width 19 height 19
click at [854, 128] on img at bounding box center [867, 114] width 73 height 73
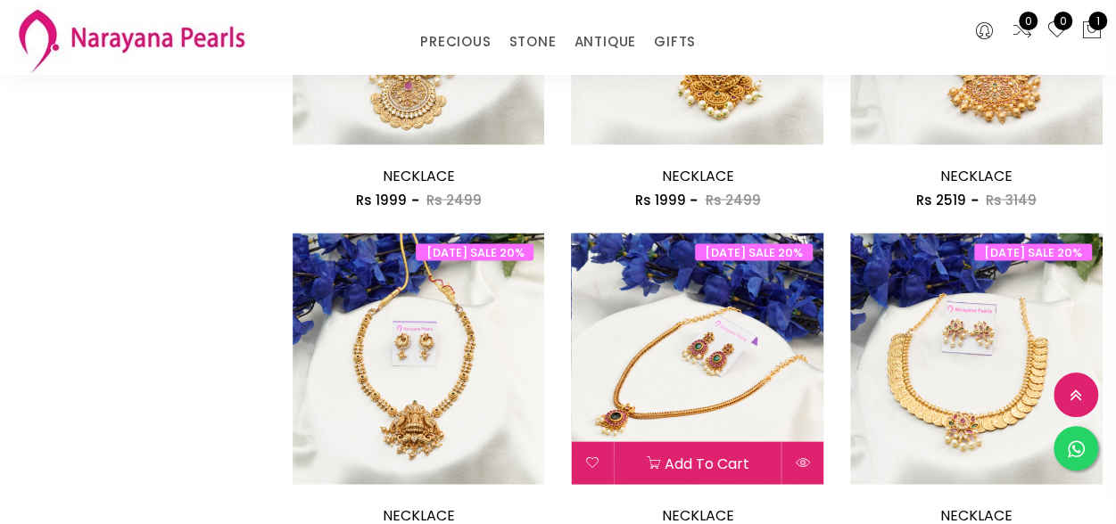
scroll to position [1783, 0]
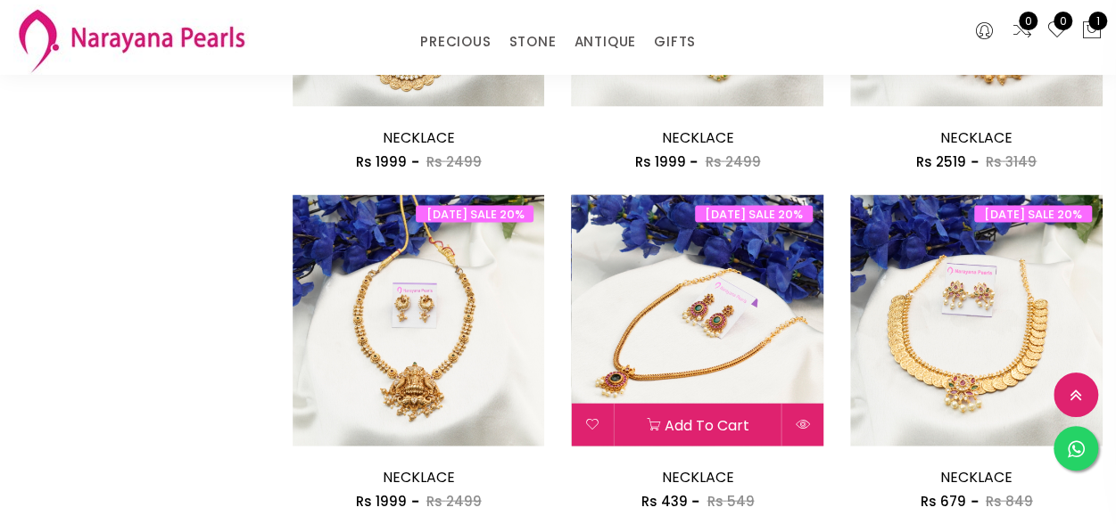
click at [729, 352] on img at bounding box center [697, 321] width 252 height 252
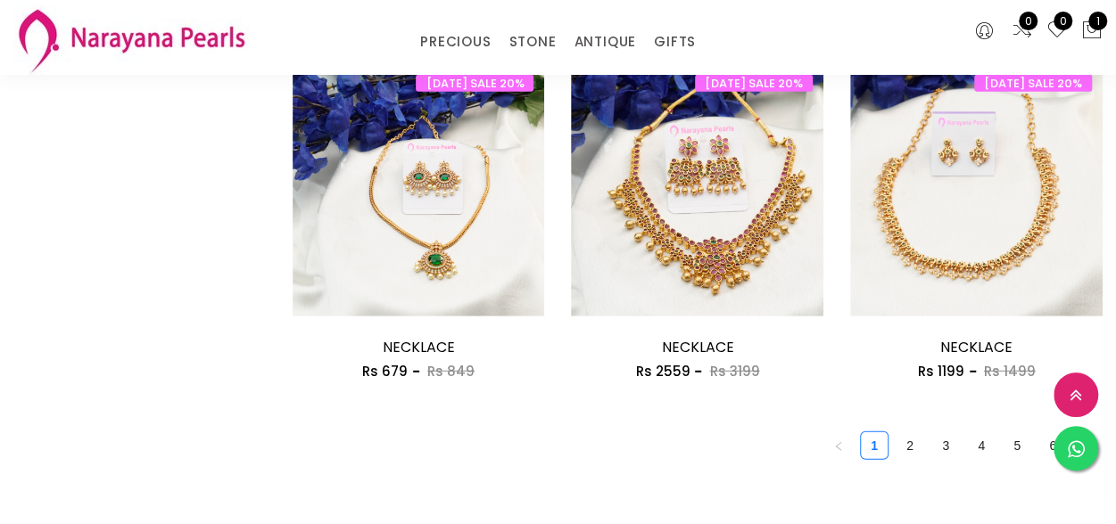
scroll to position [2282, 0]
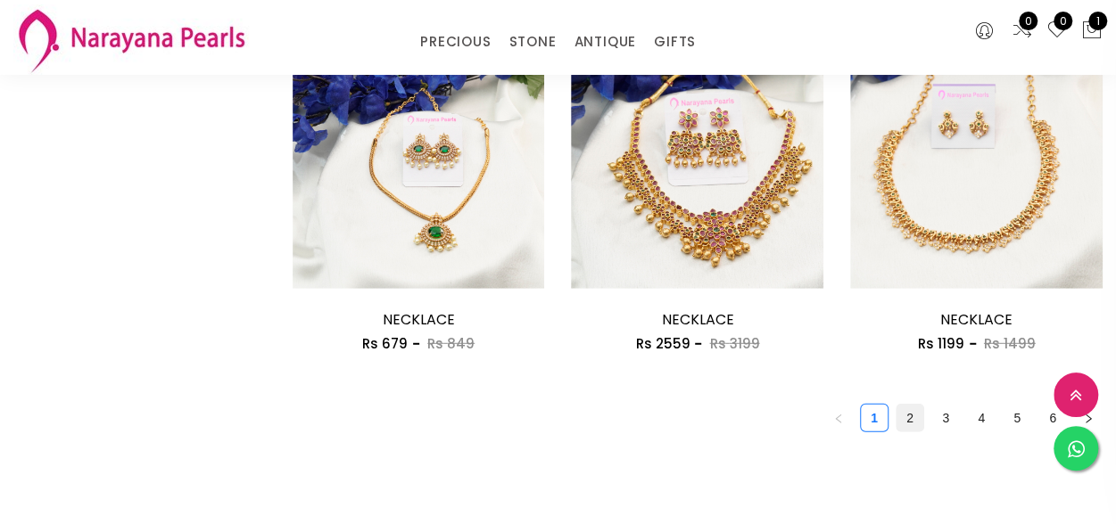
click at [911, 424] on link "2" at bounding box center [909, 418] width 27 height 27
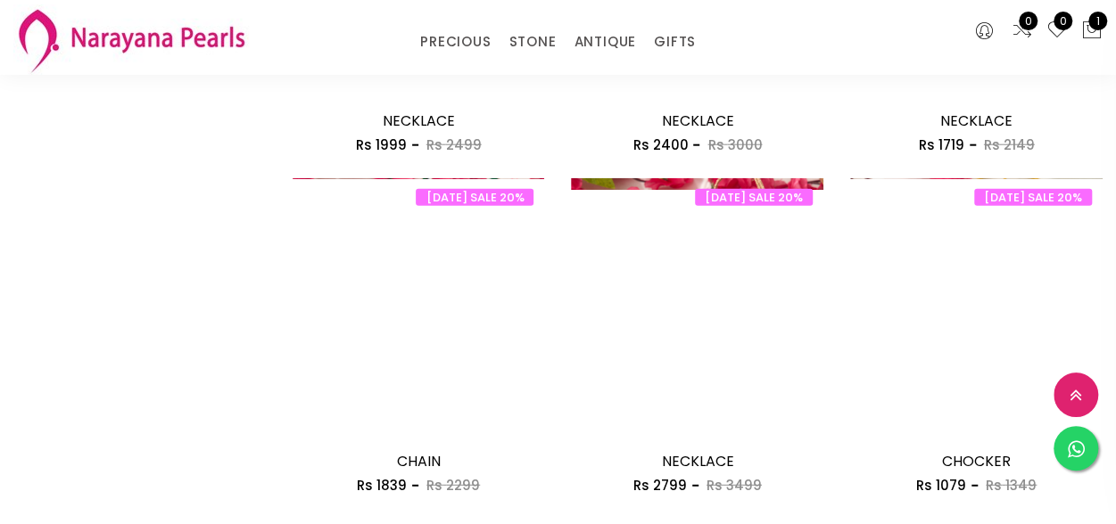
scroll to position [2229, 0]
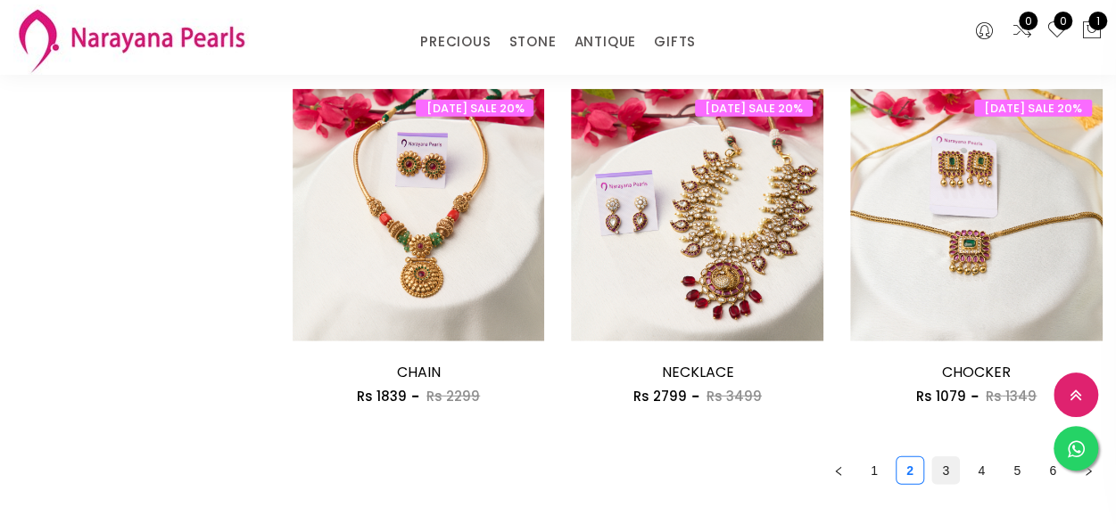
click at [951, 472] on link "3" at bounding box center [945, 470] width 27 height 27
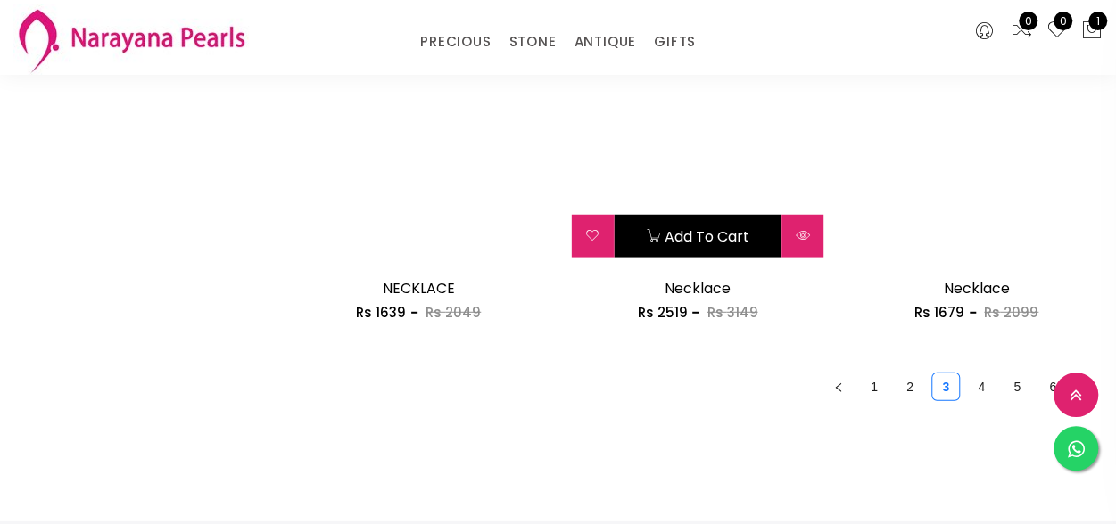
scroll to position [2408, 0]
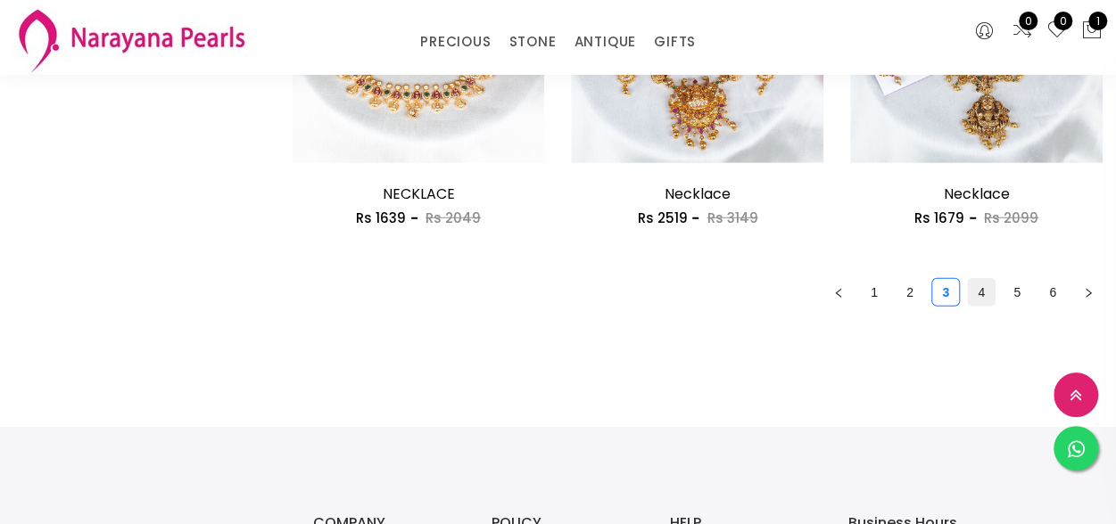
click at [981, 297] on link "4" at bounding box center [981, 292] width 27 height 27
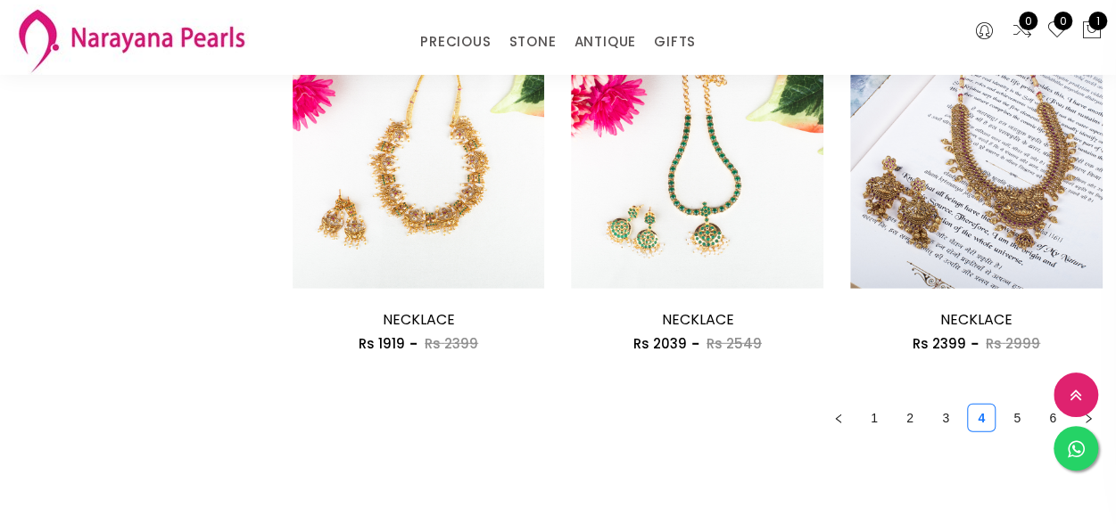
scroll to position [2318, 0]
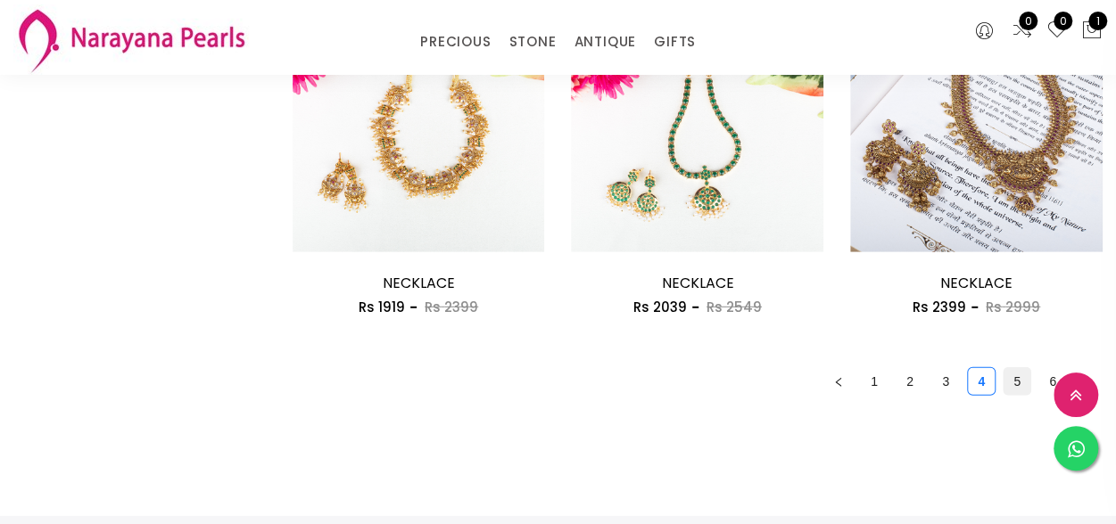
click at [1015, 384] on link "5" at bounding box center [1016, 381] width 27 height 27
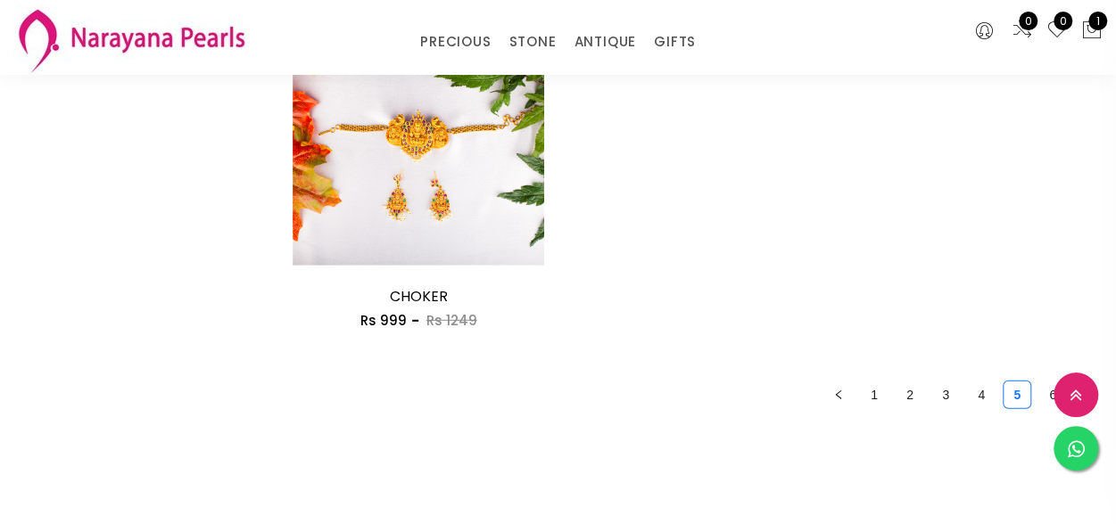
scroll to position [2408, 0]
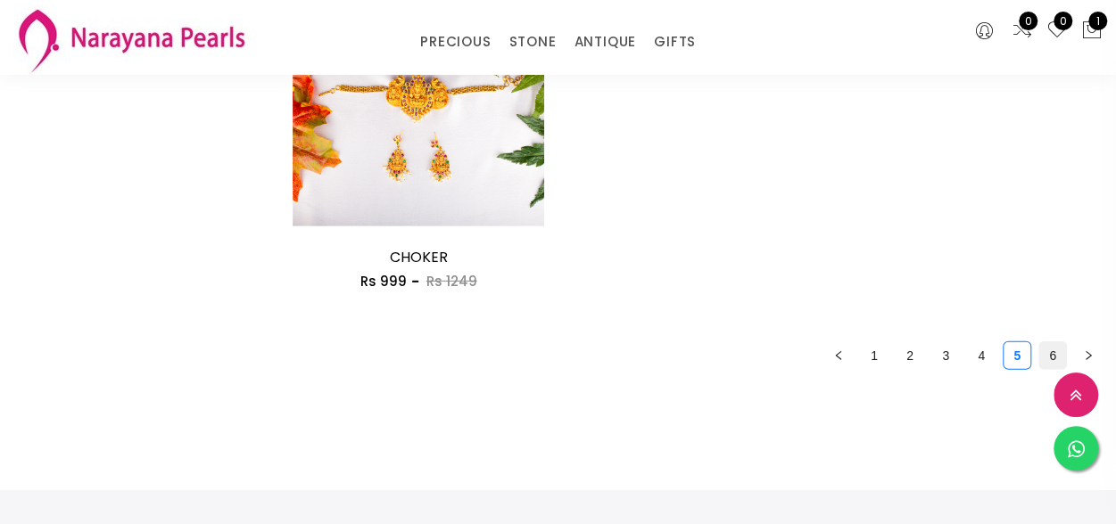
click at [1050, 359] on link "6" at bounding box center [1052, 355] width 27 height 27
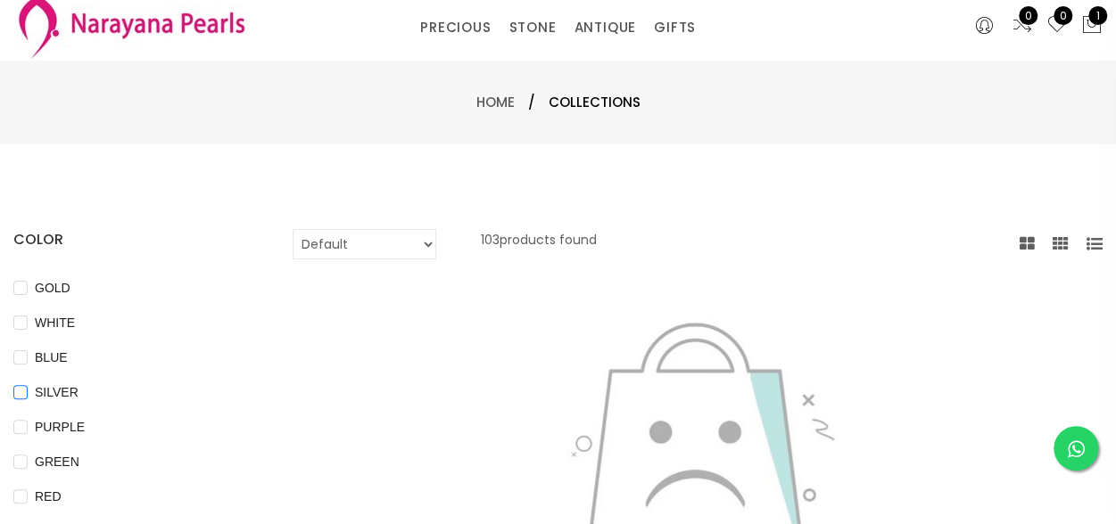
scroll to position [89, 0]
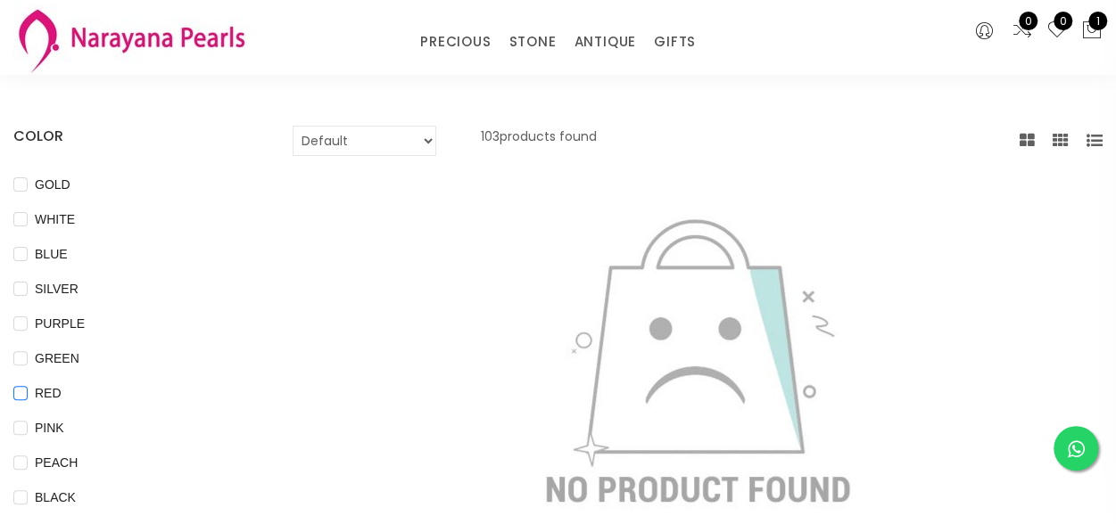
click at [47, 391] on span "RED" at bounding box center [48, 393] width 41 height 20
click at [28, 391] on input "RED" at bounding box center [20, 406] width 14 height 40
checkbox input "true"
click at [545, 38] on link "STONE" at bounding box center [531, 42] width 47 height 27
click at [517, 47] on link "STONE" at bounding box center [531, 42] width 47 height 27
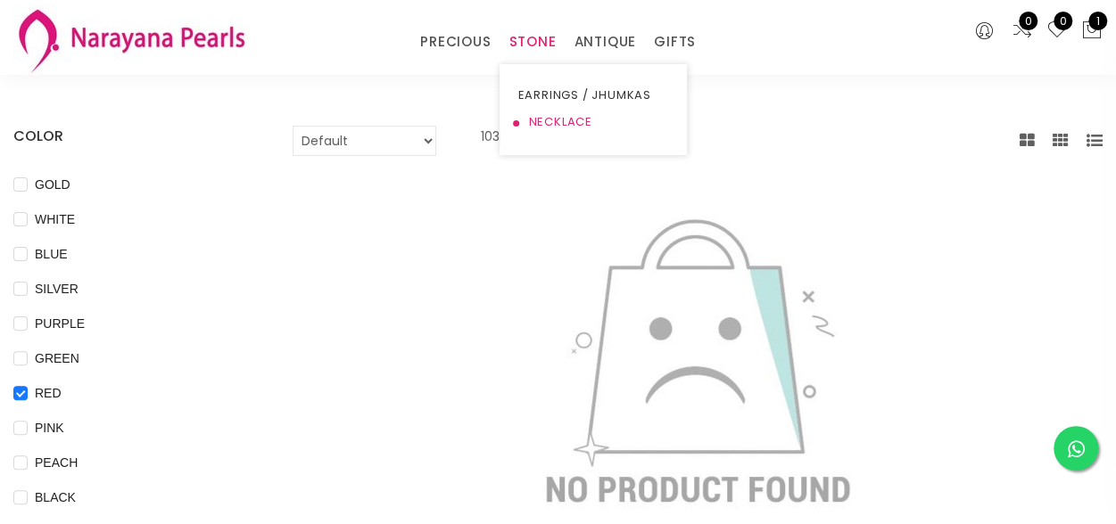
click at [534, 122] on link "NECKLACE" at bounding box center [593, 122] width 152 height 27
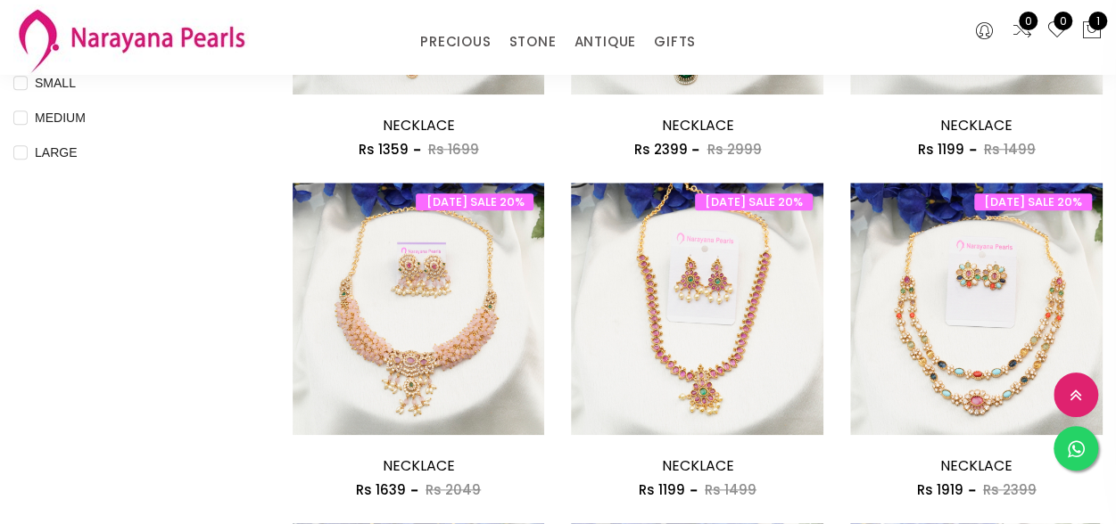
scroll to position [803, 0]
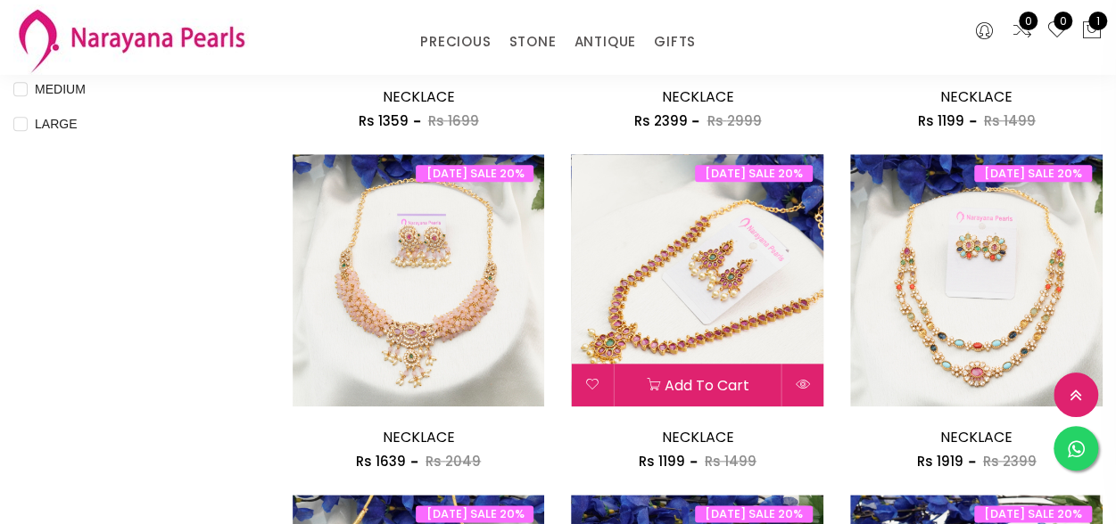
click at [654, 293] on img at bounding box center [697, 280] width 252 height 252
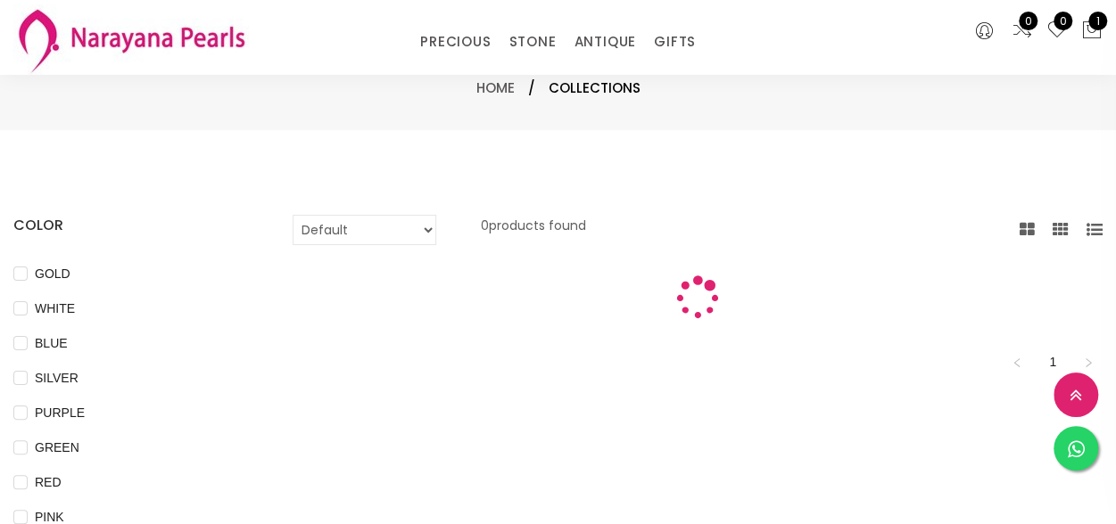
scroll to position [803, 0]
